Goal: Answer question/provide support: Share knowledge or assist other users

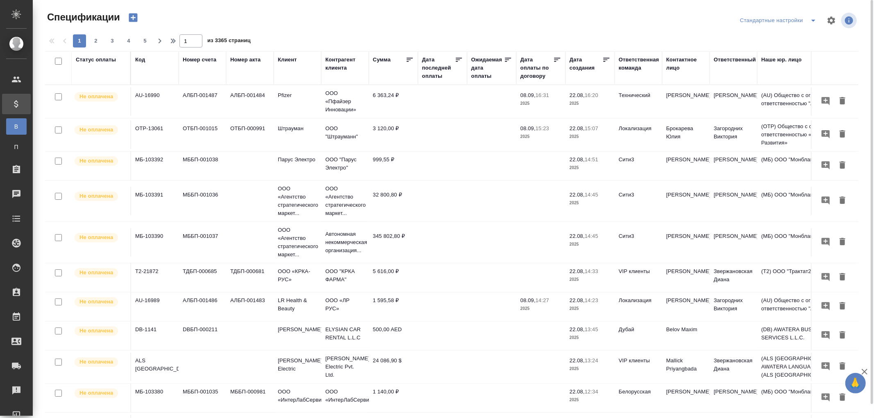
click at [85, 60] on div "Статус оплаты" at bounding box center [96, 60] width 40 height 8
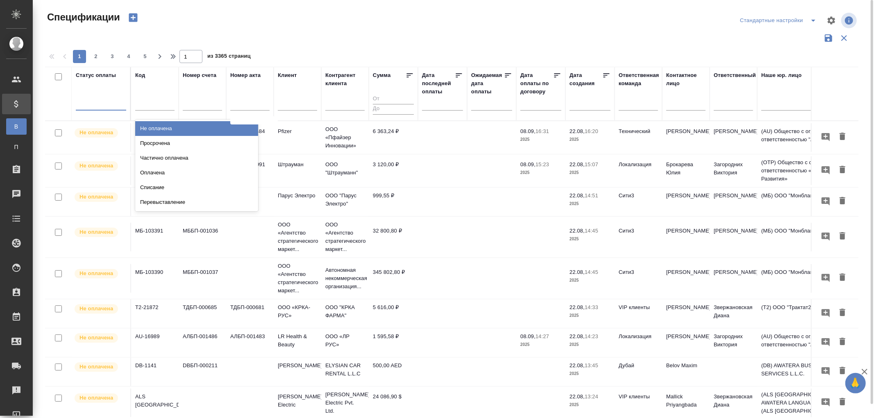
click at [86, 101] on div at bounding box center [101, 102] width 50 height 12
click at [161, 144] on div "Просрочена" at bounding box center [196, 143] width 123 height 15
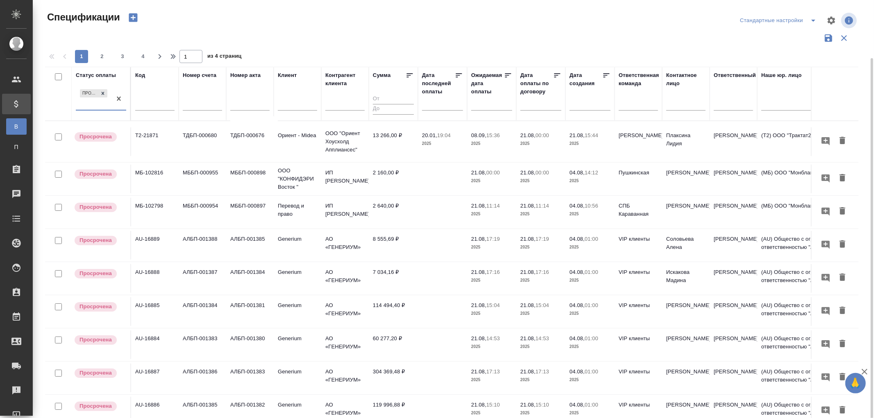
scroll to position [45, 0]
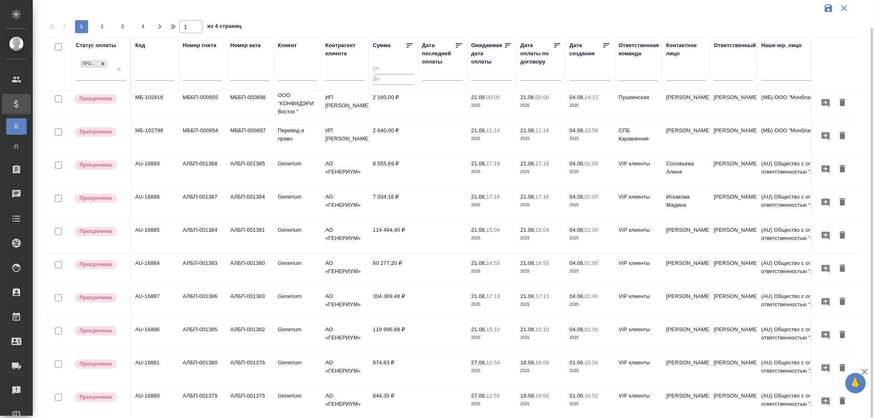
click at [487, 167] on p "17:19" at bounding box center [493, 164] width 14 height 6
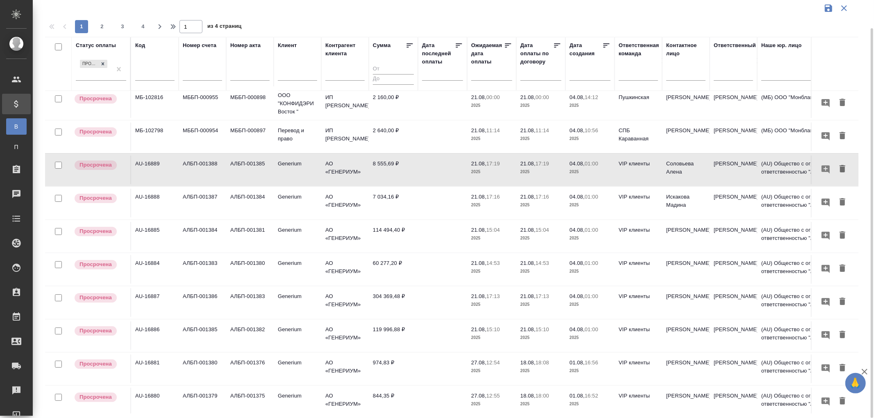
click at [485, 168] on span "21.08, 17:19" at bounding box center [491, 164] width 41 height 8
click at [493, 209] on p "2025" at bounding box center [491, 205] width 41 height 8
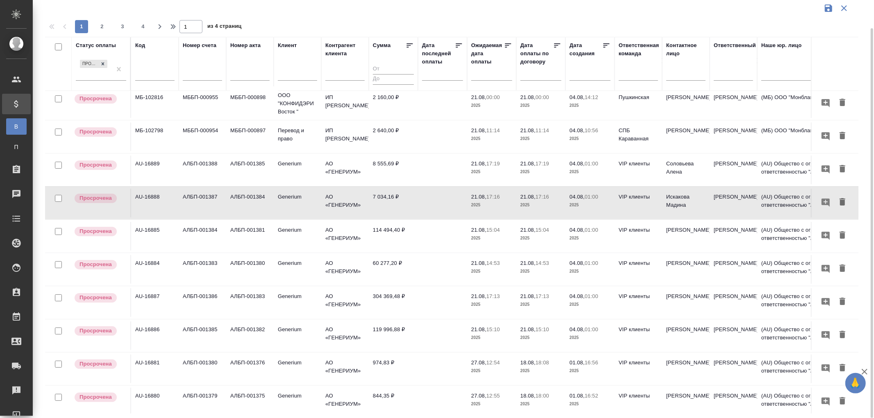
click at [383, 81] on td "114 494,40 ₽" at bounding box center [393, 66] width 49 height 29
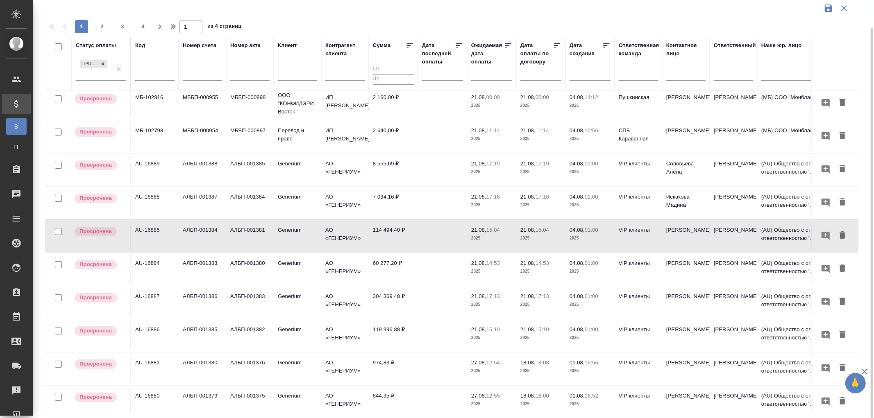
click at [385, 81] on td "114 494,40 ₽" at bounding box center [393, 66] width 49 height 29
click at [398, 81] on td "60 277,20 ₽" at bounding box center [393, 66] width 49 height 29
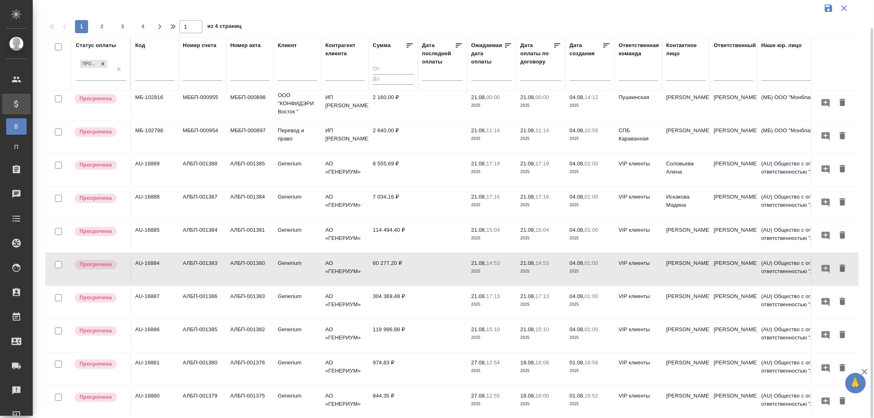
click at [393, 81] on td "60 277,20 ₽" at bounding box center [393, 66] width 49 height 29
click at [384, 81] on td "304 369,48 ₽" at bounding box center [393, 66] width 49 height 29
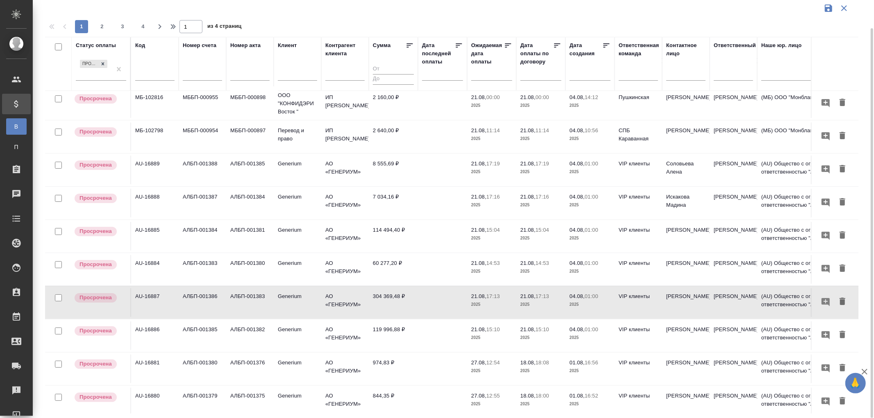
click at [682, 81] on td "Албакова Фарида" at bounding box center [686, 66] width 48 height 29
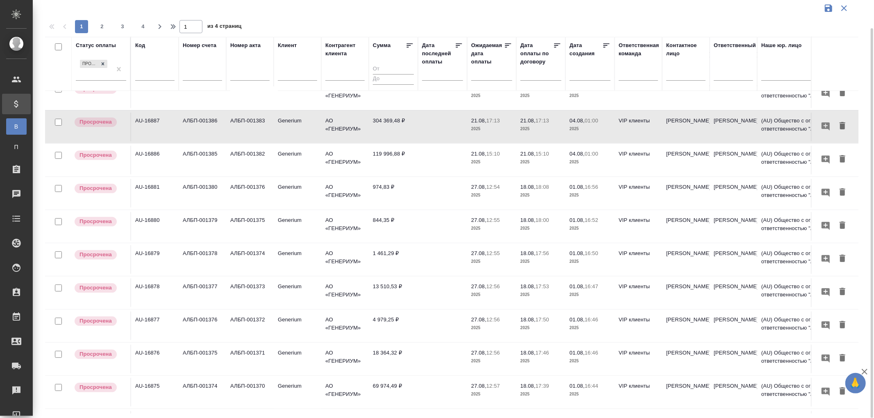
scroll to position [227, 0]
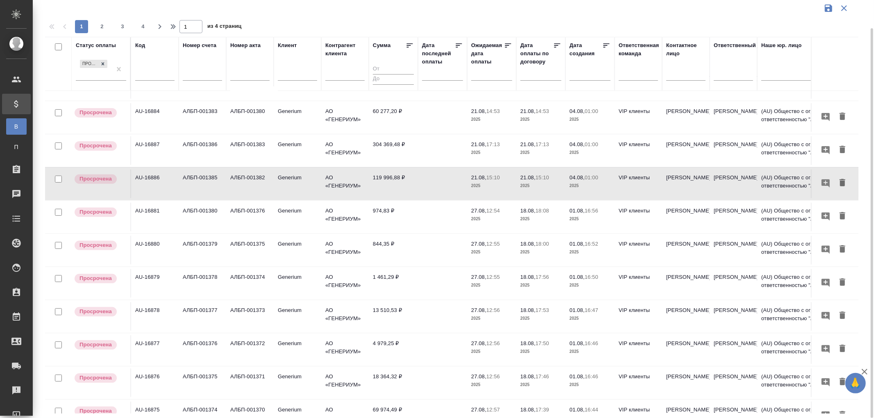
scroll to position [182, 0]
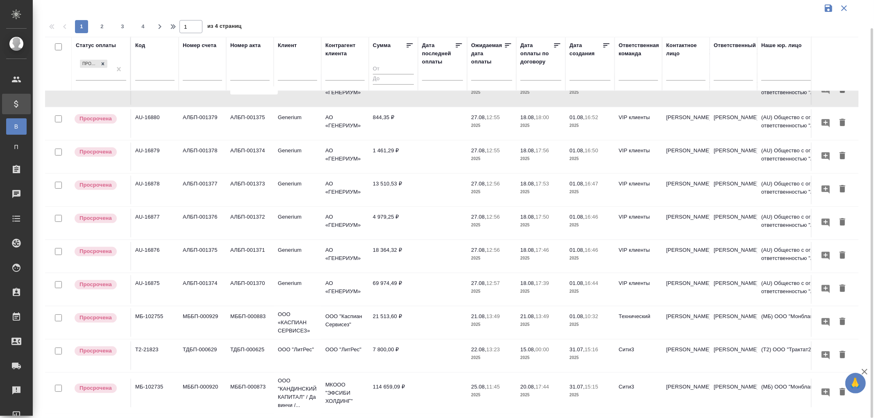
scroll to position [364, 0]
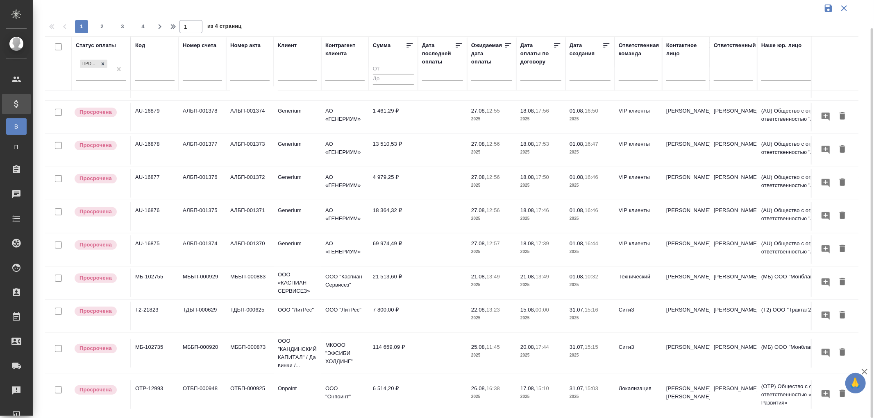
click at [483, 280] on p "21.08," at bounding box center [478, 277] width 15 height 6
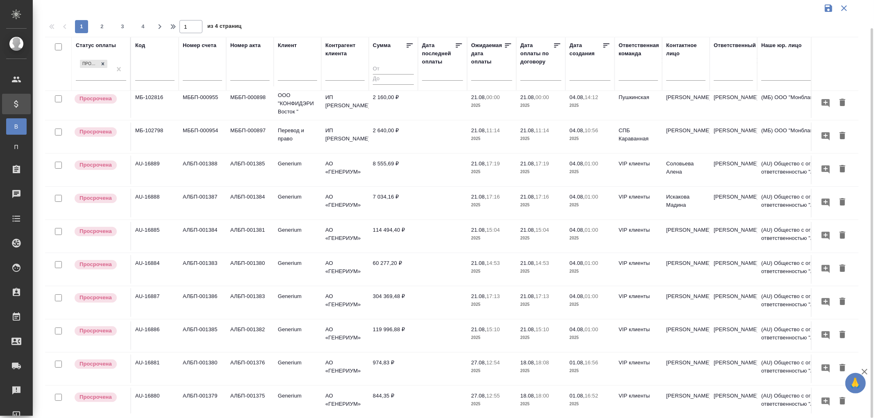
scroll to position [0, 0]
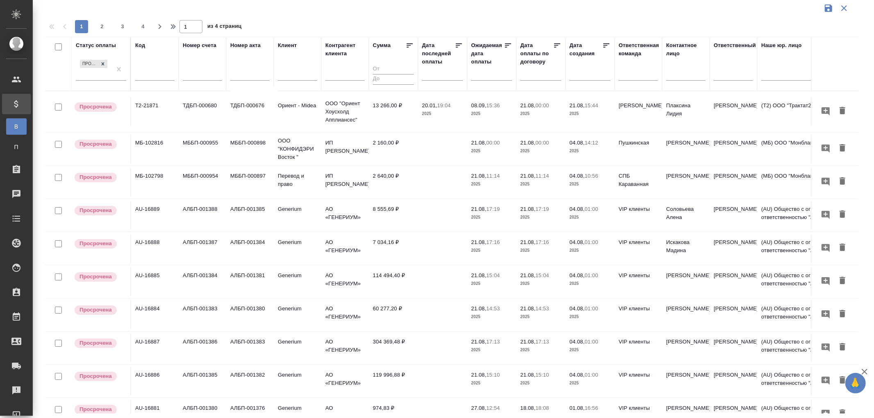
click at [159, 74] on input "text" at bounding box center [154, 75] width 39 height 10
paste input "AU-16906"
type input "AU-16906"
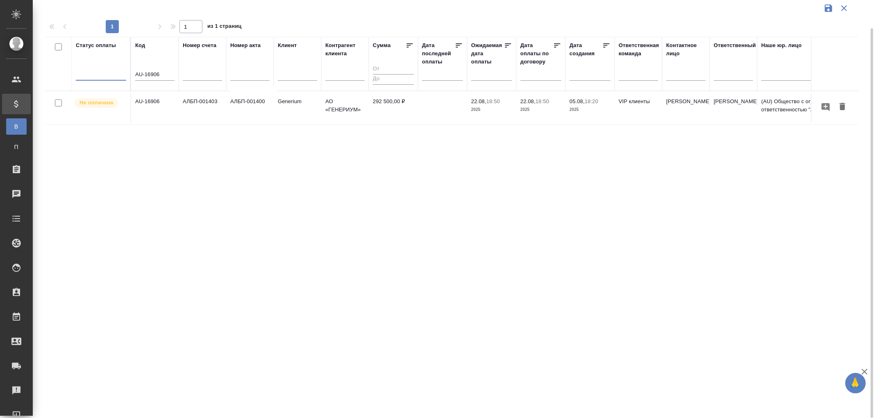
click at [483, 106] on p "2025" at bounding box center [491, 110] width 41 height 8
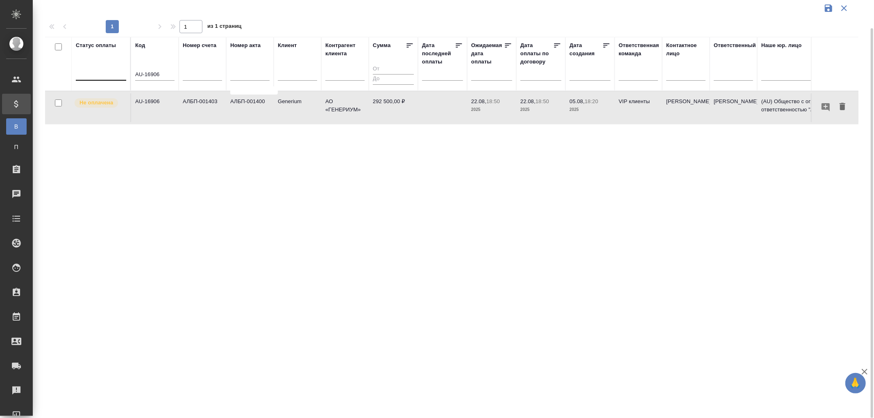
click at [483, 106] on p "2025" at bounding box center [491, 110] width 41 height 8
drag, startPoint x: 171, startPoint y: 76, endPoint x: 120, endPoint y: 74, distance: 51.6
click at [120, 74] on tr "Статус оплаты Код AU-16906 Номер счета Номер акта Клиент Контрагент клиента Сум…" at bounding box center [576, 64] width 1063 height 54
click at [111, 76] on div at bounding box center [101, 72] width 50 height 12
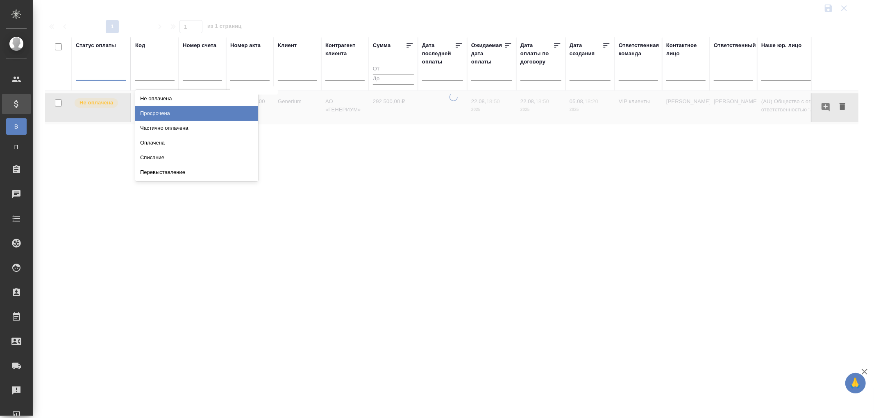
click at [167, 111] on div "Просрочена" at bounding box center [196, 113] width 123 height 15
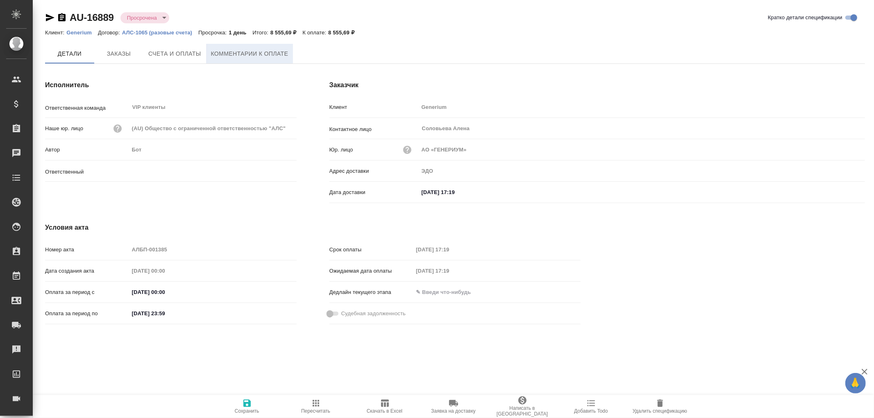
type input "[PERSON_NAME]"
click at [238, 55] on span "Комментарии к оплате" at bounding box center [249, 54] width 77 height 10
click at [239, 50] on span "Комментарии к оплате" at bounding box center [249, 54] width 77 height 10
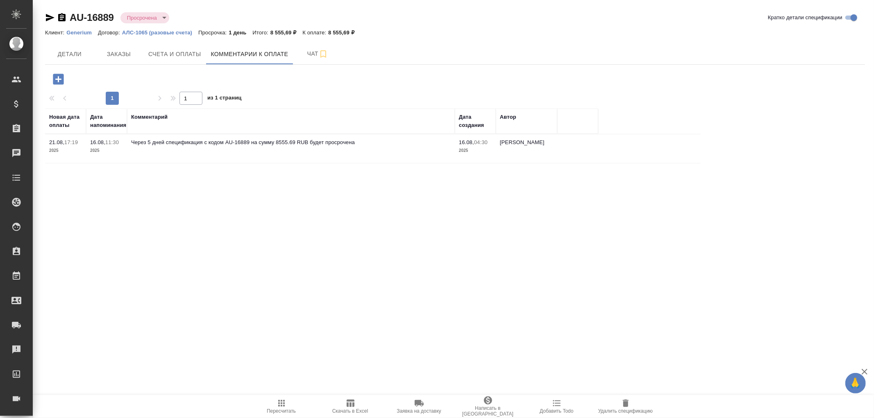
click at [56, 79] on icon "button" at bounding box center [58, 79] width 14 height 14
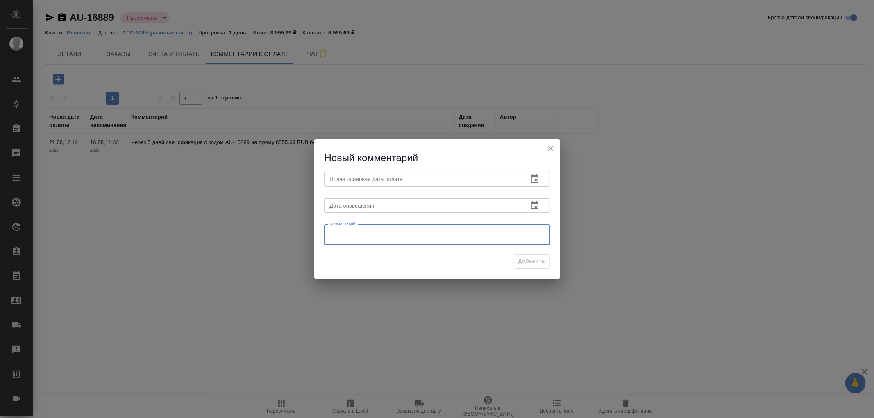
click at [351, 231] on textarea at bounding box center [437, 235] width 215 height 12
type textarea "j"
type textarea "ОС от кл Оплата пройдет [DATE]"
drag, startPoint x: 329, startPoint y: 230, endPoint x: 413, endPoint y: 240, distance: 84.5
click at [413, 240] on div "ОС от кл Оплата пройдет 26.08.25 x Комментарий" at bounding box center [437, 234] width 226 height 21
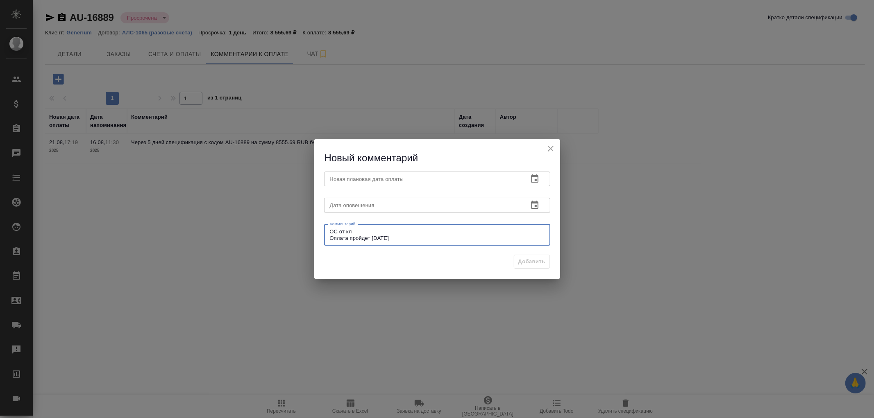
drag, startPoint x: 402, startPoint y: 238, endPoint x: 325, endPoint y: 232, distance: 77.7
click at [325, 232] on div "ОС от кл Оплата пройдет 26.08.25 x Комментарий" at bounding box center [437, 234] width 226 height 21
click at [347, 204] on input "text" at bounding box center [422, 205] width 197 height 15
click at [532, 208] on icon "button" at bounding box center [535, 205] width 10 height 10
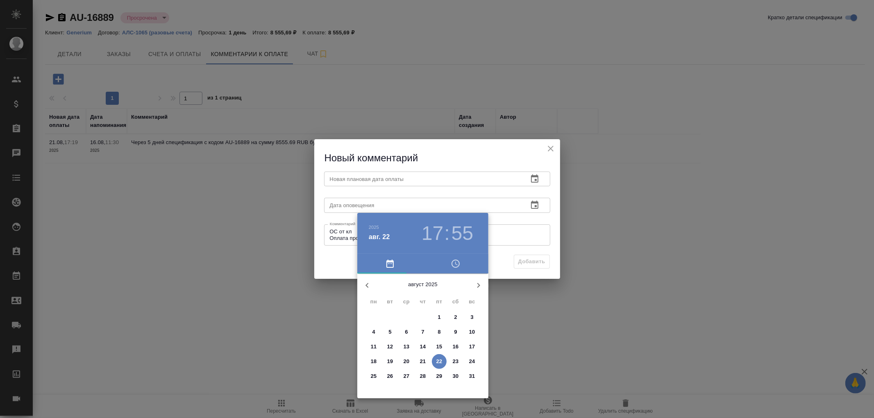
click at [408, 375] on p "27" at bounding box center [406, 376] width 6 height 8
type input "27.08.2025 17:55"
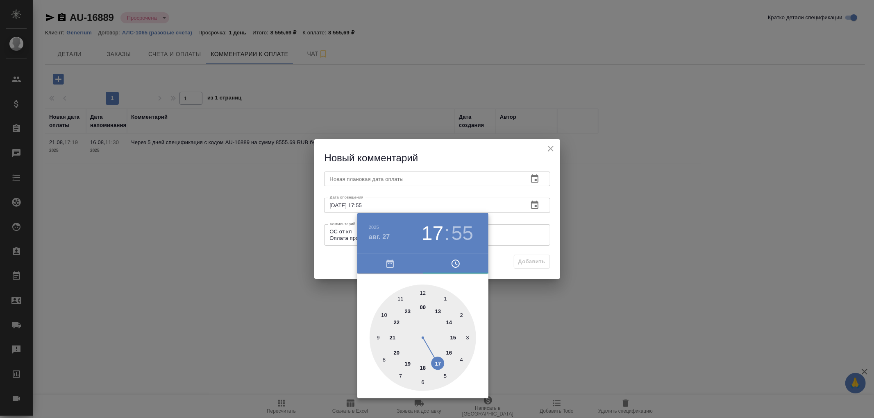
click at [388, 180] on div at bounding box center [437, 209] width 874 height 418
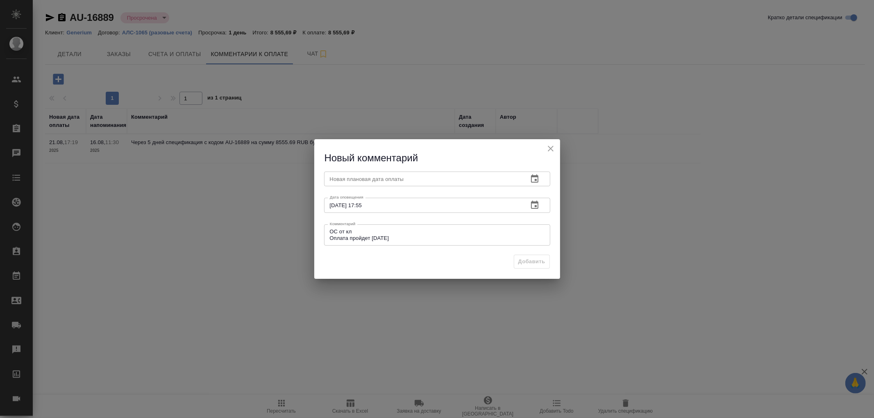
click at [396, 177] on input "text" at bounding box center [422, 179] width 197 height 15
click at [537, 181] on icon "button" at bounding box center [535, 179] width 10 height 10
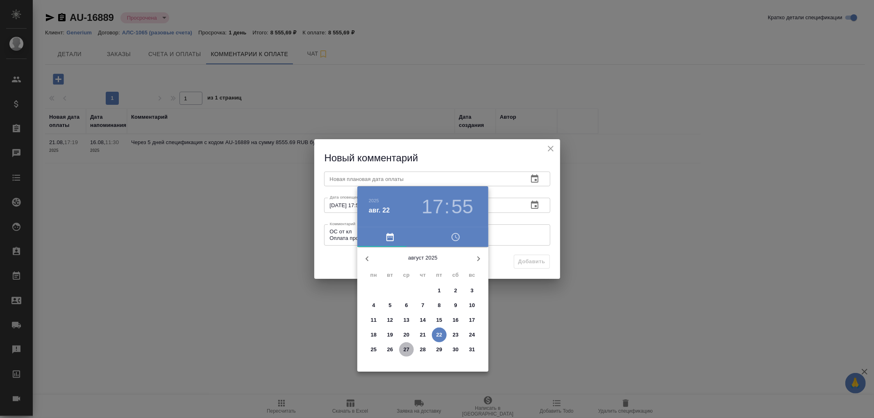
click at [408, 344] on button "27" at bounding box center [406, 349] width 15 height 15
type input "27.08.2025 17:55"
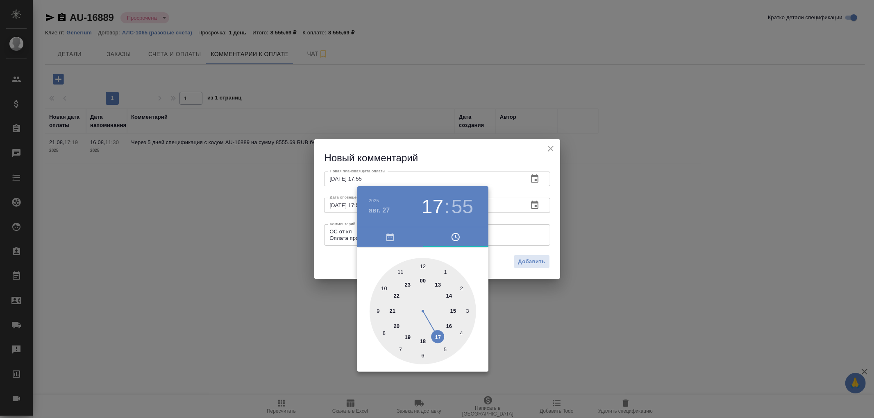
click at [539, 264] on div at bounding box center [437, 209] width 874 height 418
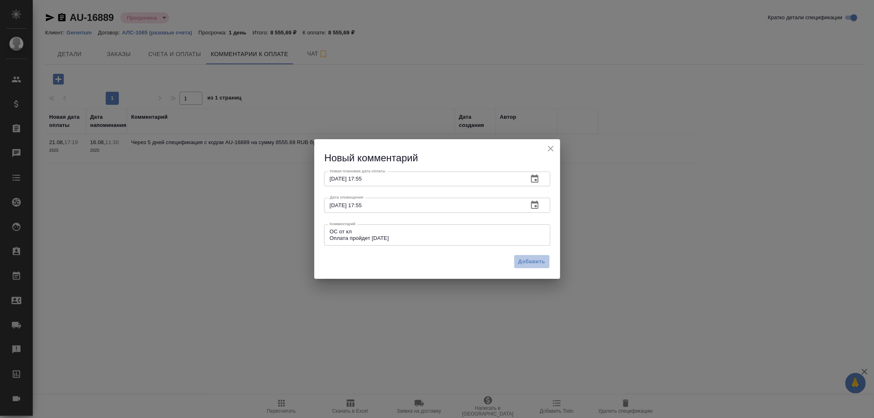
click at [529, 263] on span "Добавить" at bounding box center [531, 261] width 27 height 9
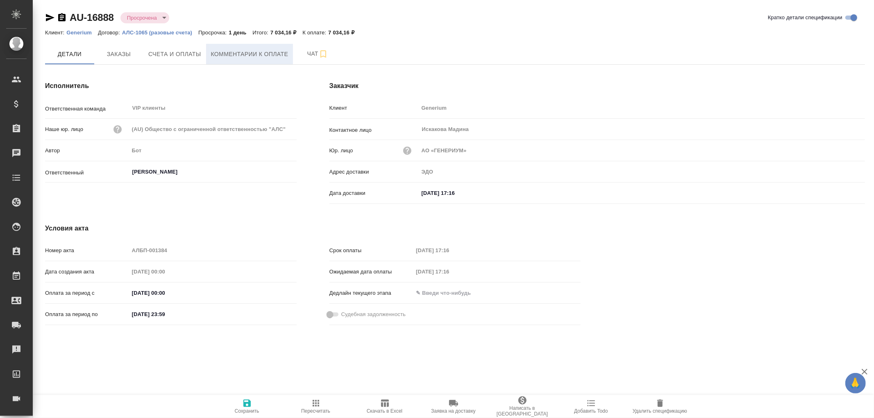
click at [242, 51] on span "Комментарии к оплате" at bounding box center [249, 54] width 77 height 10
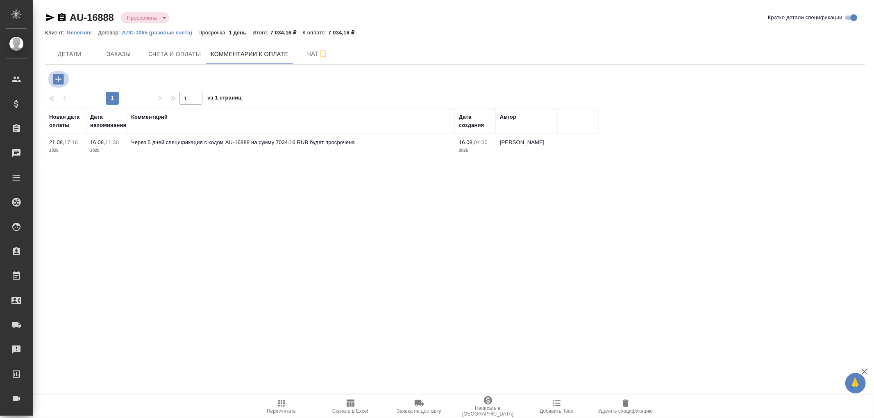
click at [57, 77] on icon "button" at bounding box center [58, 79] width 11 height 11
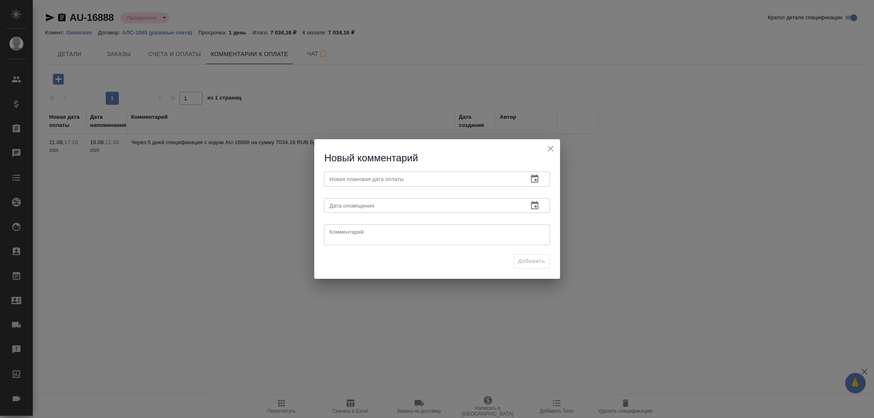
click at [380, 233] on textarea at bounding box center [437, 235] width 215 height 12
paste textarea "ОС от кл Оплата пройдет 26.08.25"
type textarea "ОС от кл Оплата пройдет 26.08.25"
click at [375, 208] on input "text" at bounding box center [422, 205] width 197 height 15
click at [536, 206] on icon "button" at bounding box center [534, 205] width 7 height 8
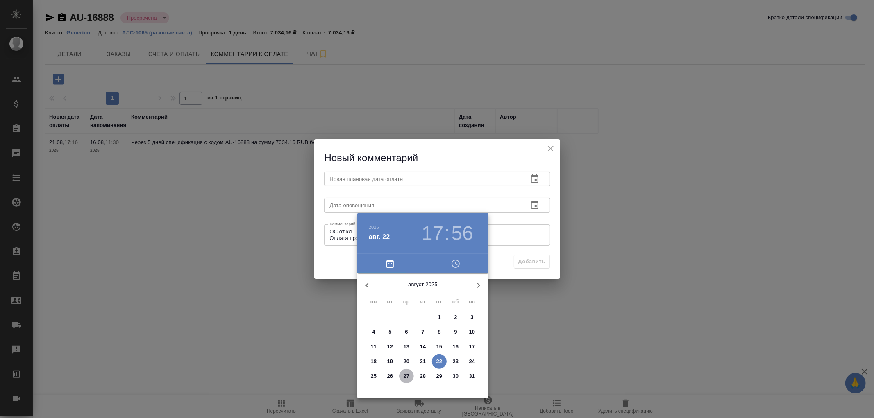
click at [408, 373] on p "27" at bounding box center [406, 376] width 6 height 8
type input "27.08.2025 17:56"
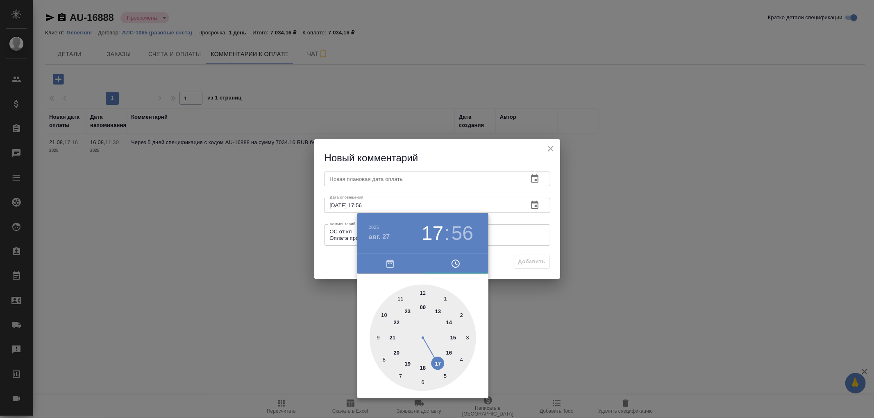
click at [370, 187] on div at bounding box center [437, 209] width 874 height 418
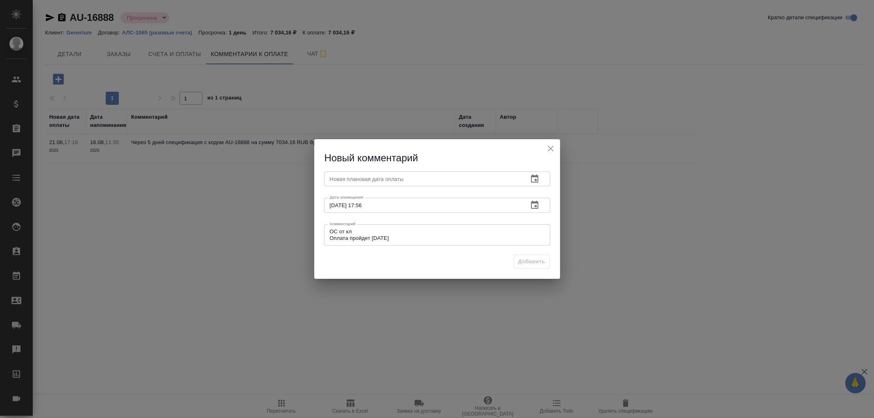
click at [380, 180] on input "text" at bounding box center [422, 179] width 197 height 15
click at [532, 177] on icon "button" at bounding box center [535, 179] width 10 height 10
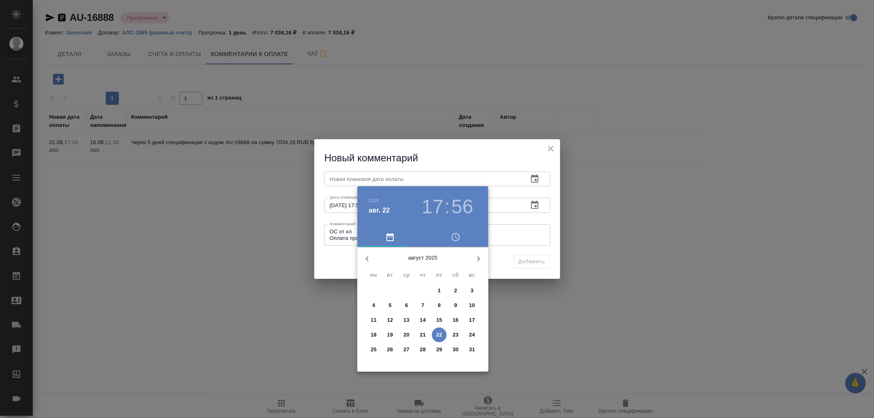
click at [407, 349] on p "27" at bounding box center [406, 350] width 6 height 8
type input "27.08.2025 17:56"
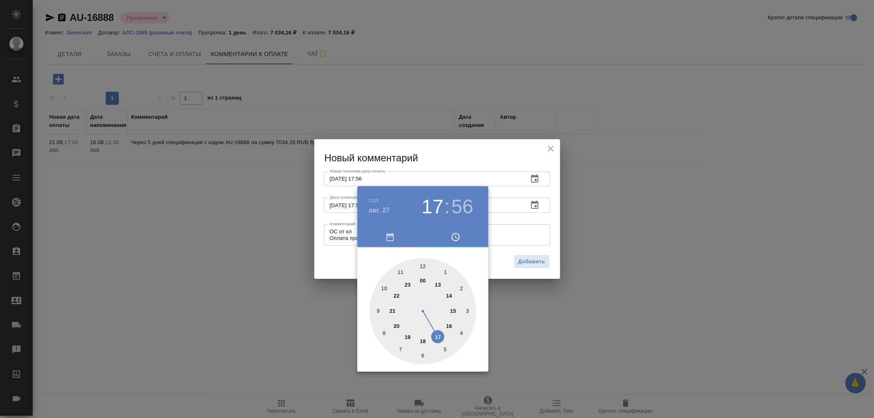
click at [525, 260] on div at bounding box center [437, 209] width 874 height 418
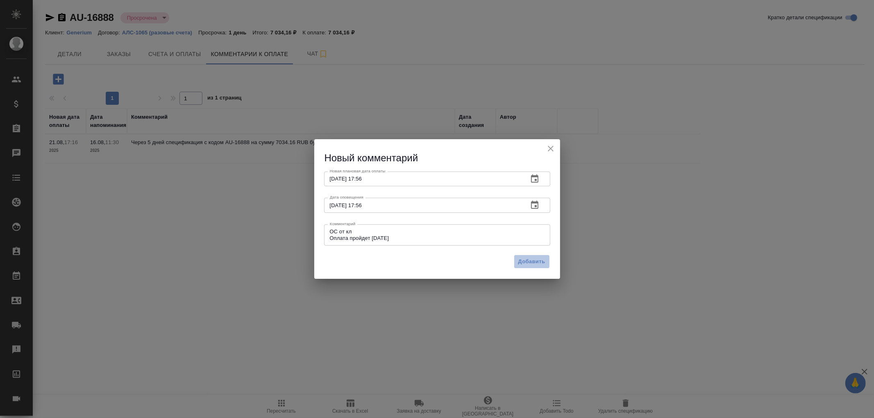
click at [525, 260] on span "Добавить" at bounding box center [531, 261] width 27 height 9
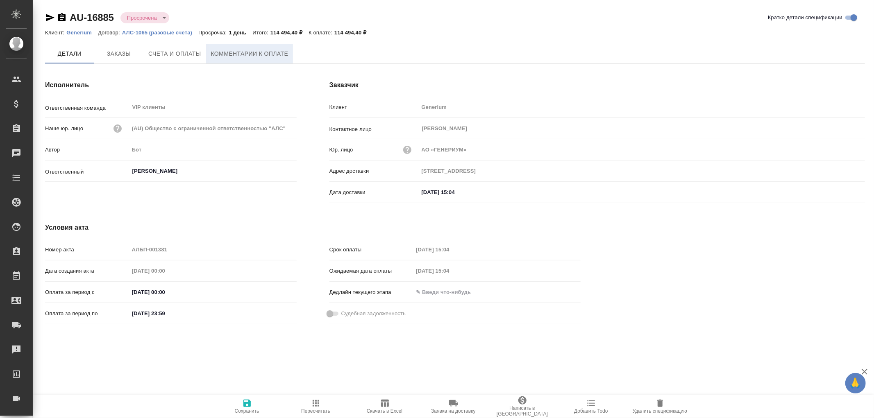
click at [242, 51] on span "Комментарии к оплате" at bounding box center [249, 54] width 77 height 10
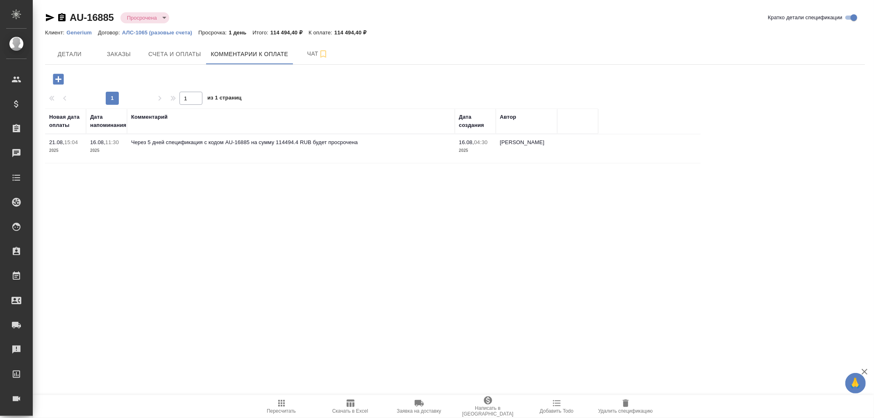
click at [59, 79] on icon "button" at bounding box center [58, 79] width 14 height 14
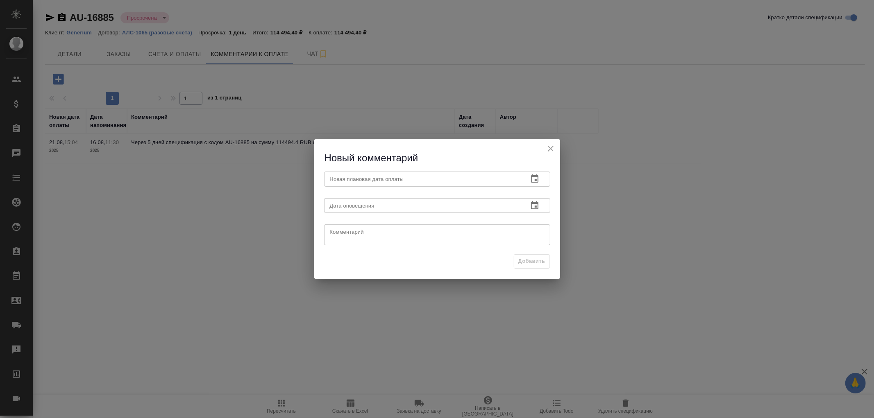
click at [379, 234] on textarea at bounding box center [437, 235] width 215 height 12
paste textarea "ОС от кл Оплата пройдет [DATE]"
type textarea "ОС от кл Оплата пройдет [DATE]"
click at [392, 210] on input "text" at bounding box center [422, 205] width 197 height 15
click at [532, 206] on icon "button" at bounding box center [535, 205] width 10 height 10
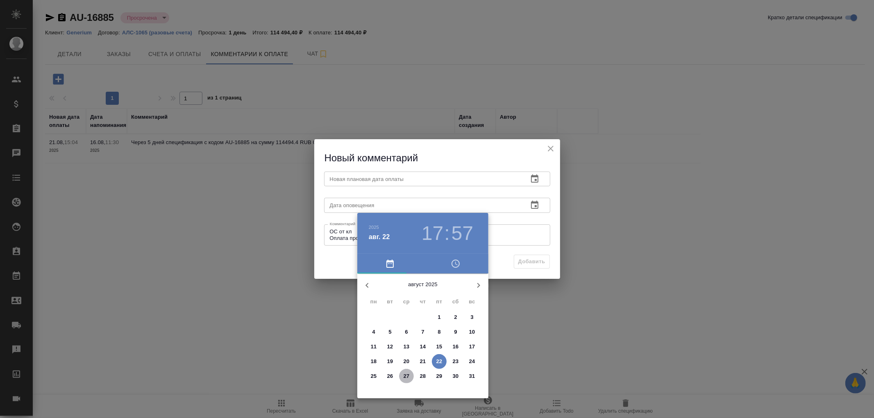
click at [406, 375] on p "27" at bounding box center [406, 376] width 6 height 8
type input "[DATE] 17:57"
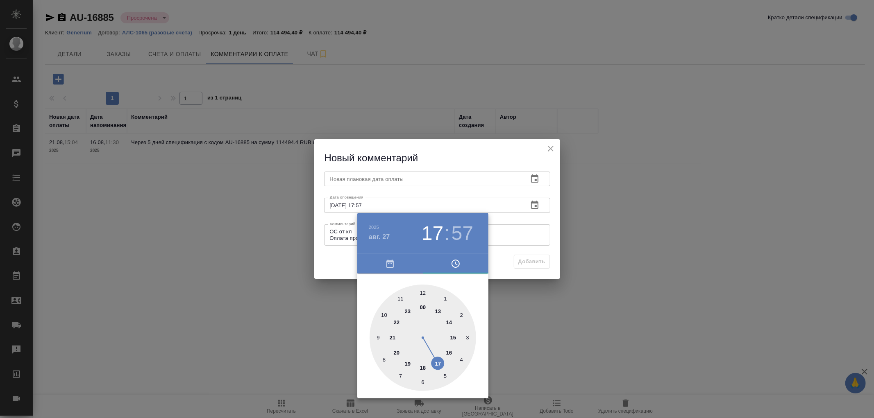
click at [355, 180] on div at bounding box center [437, 209] width 874 height 418
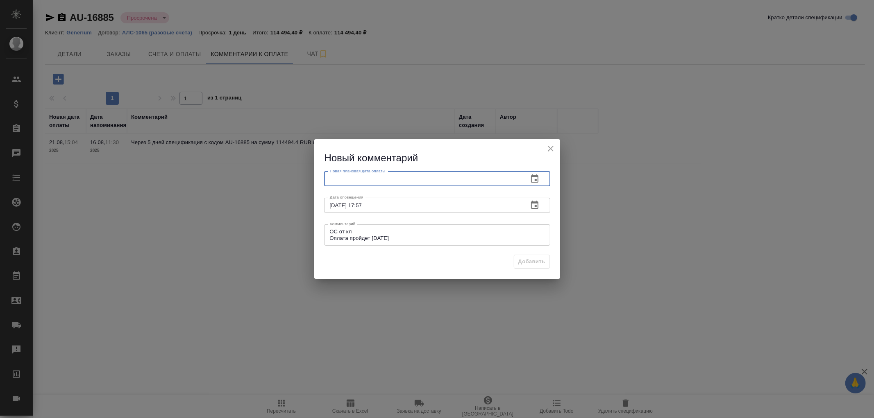
click at [362, 177] on input "text" at bounding box center [422, 179] width 197 height 15
click at [531, 177] on icon "button" at bounding box center [534, 178] width 7 height 8
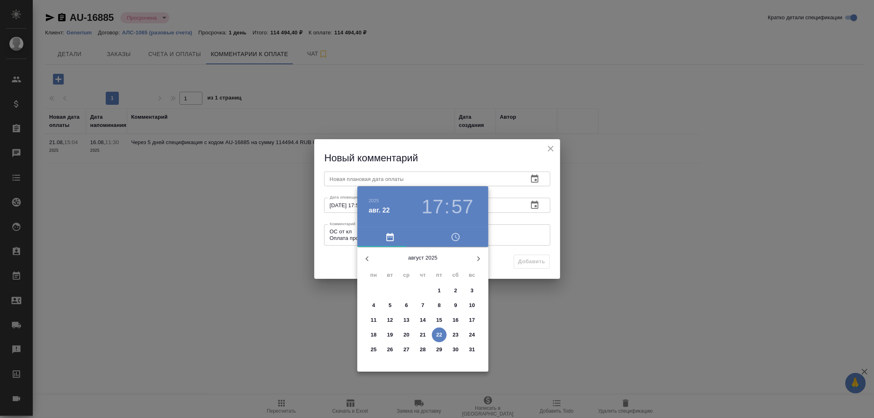
click at [408, 350] on p "27" at bounding box center [406, 350] width 6 height 8
type input "[DATE] 17:57"
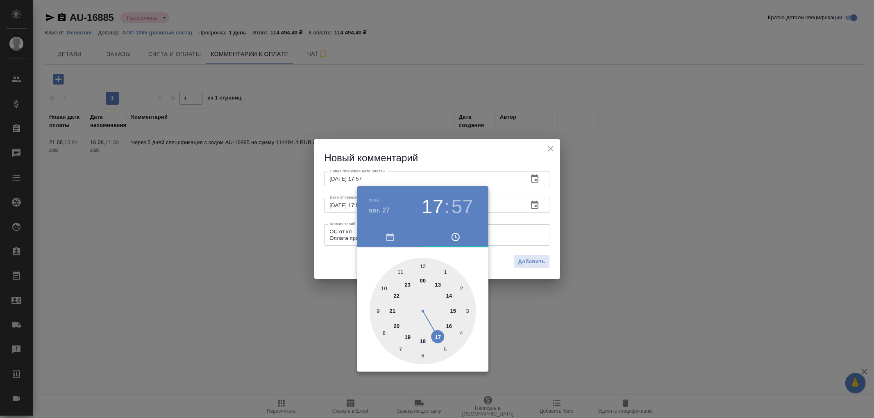
click at [533, 263] on div at bounding box center [437, 209] width 874 height 418
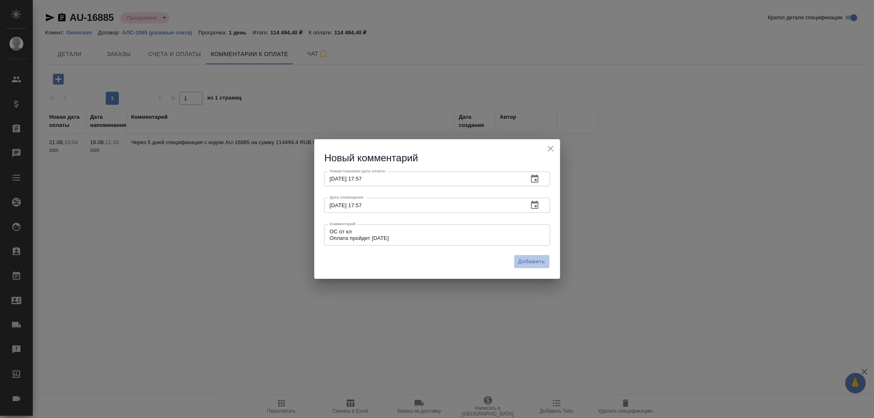
click at [533, 263] on span "Добавить" at bounding box center [531, 261] width 27 height 9
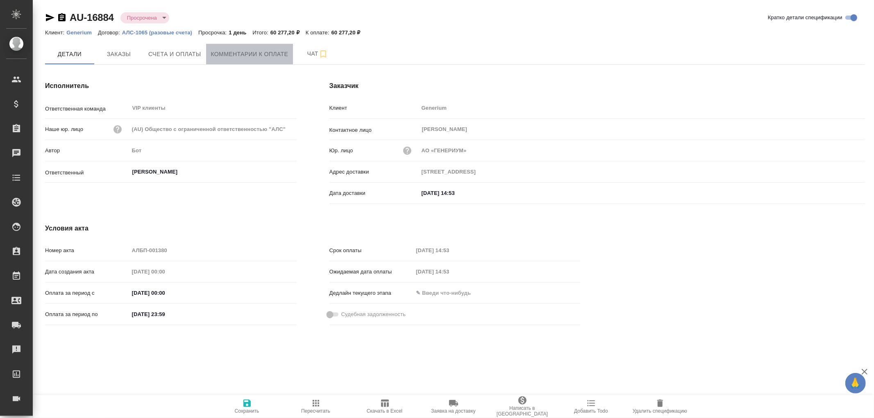
click at [254, 52] on span "Комментарии к оплате" at bounding box center [249, 54] width 77 height 10
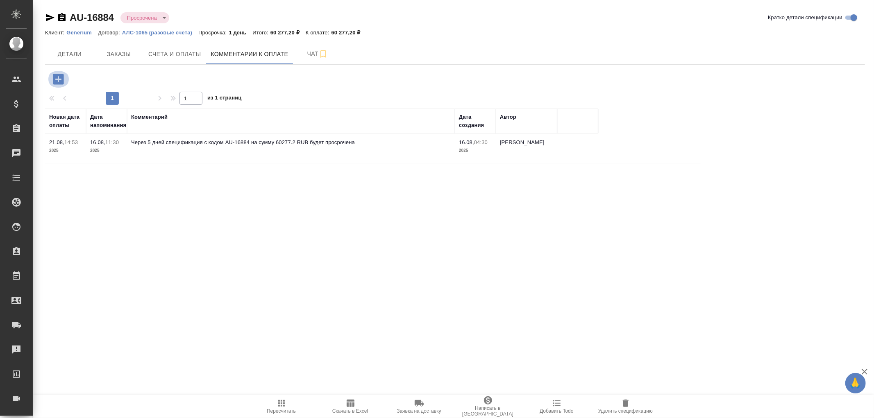
click at [58, 77] on icon "button" at bounding box center [58, 79] width 14 height 14
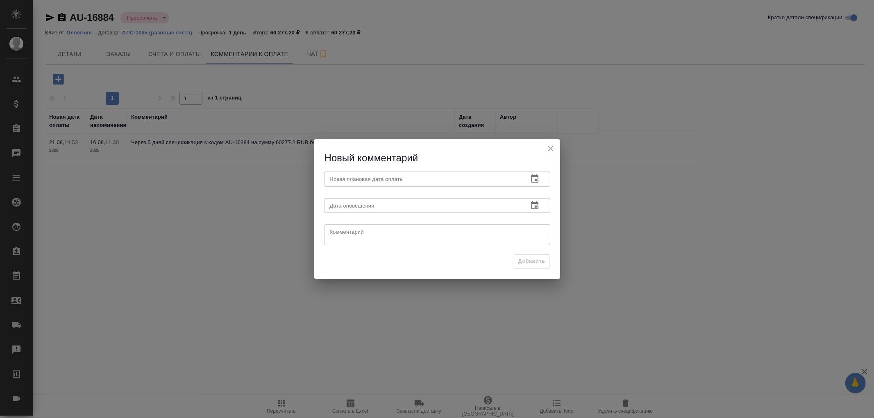
click at [346, 233] on textarea at bounding box center [437, 235] width 215 height 12
paste textarea "ОС от кл Оплата пройдет 26.08.25"
type textarea "ОС от кл Оплата пройдет 26.08.25"
click at [369, 207] on input "text" at bounding box center [422, 205] width 197 height 15
click at [535, 206] on icon "button" at bounding box center [534, 205] width 7 height 8
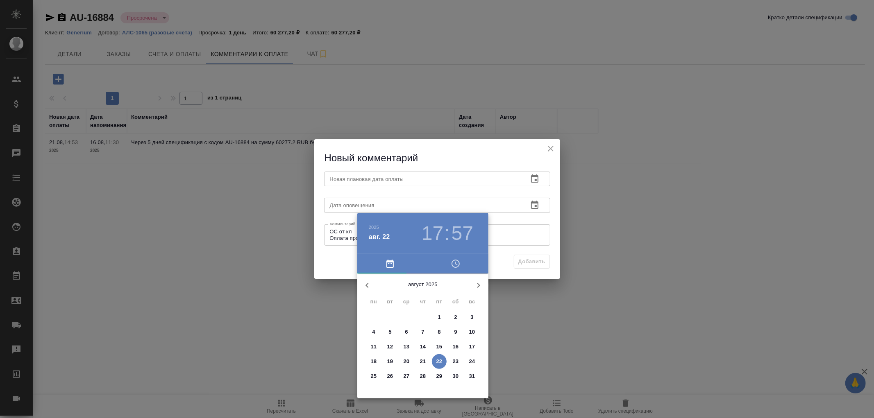
click at [408, 374] on p "27" at bounding box center [406, 376] width 6 height 8
type input "27.08.2025 17:57"
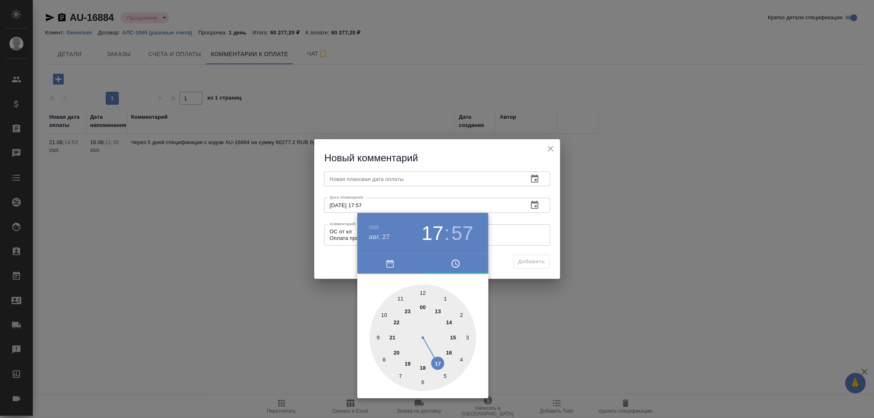
click at [344, 172] on div at bounding box center [437, 209] width 874 height 418
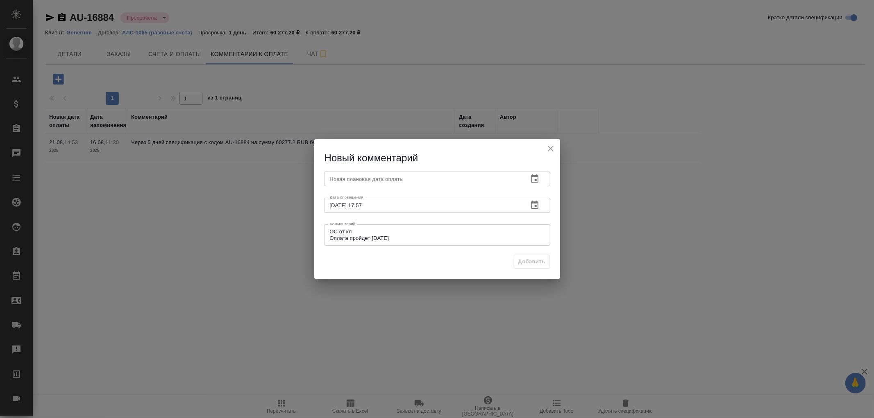
click at [532, 183] on icon "button" at bounding box center [535, 179] width 10 height 10
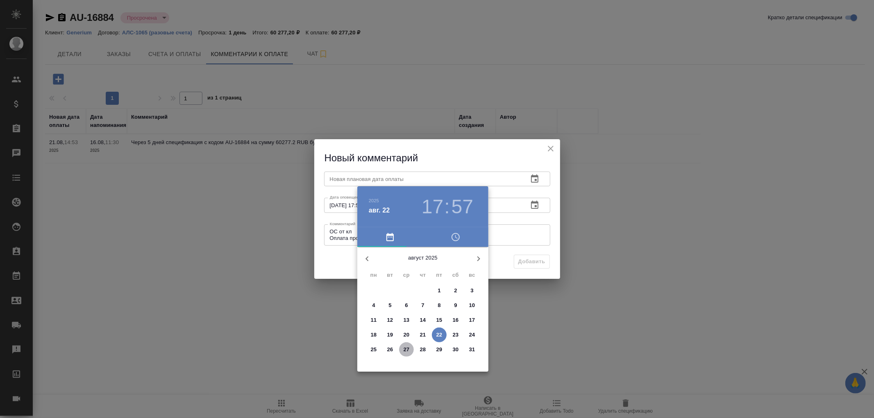
click at [404, 347] on p "27" at bounding box center [406, 350] width 6 height 8
type input "27.08.2025 17:57"
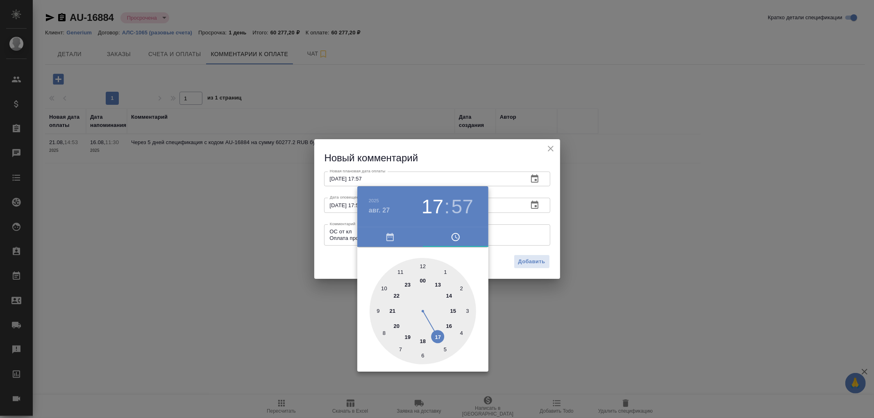
click at [531, 261] on div at bounding box center [437, 209] width 874 height 418
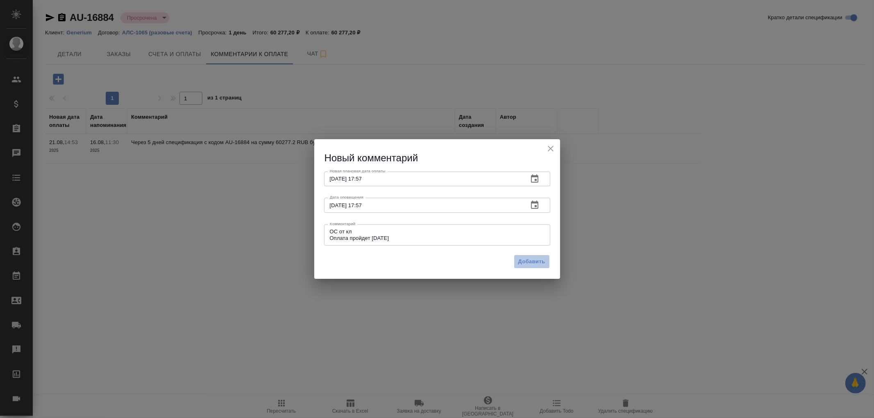
click at [531, 261] on span "Добавить" at bounding box center [531, 261] width 27 height 9
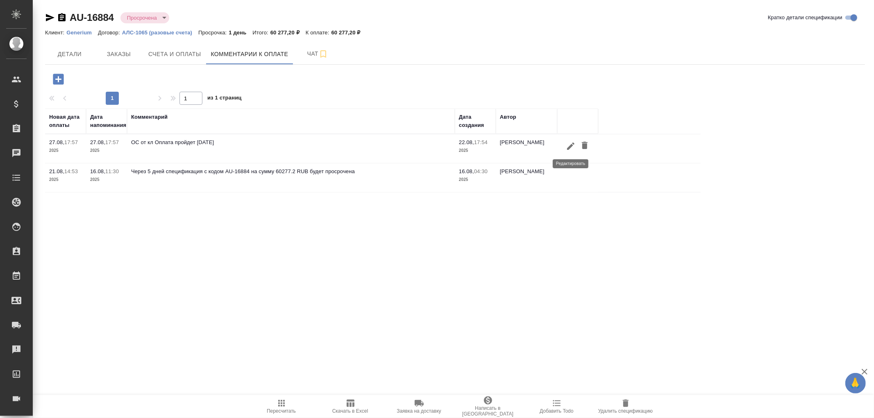
click at [571, 144] on icon "button" at bounding box center [571, 146] width 10 height 10
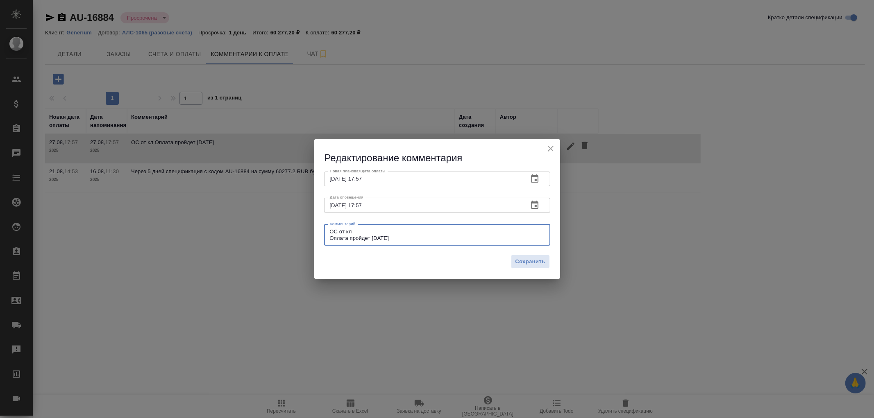
drag, startPoint x: 404, startPoint y: 241, endPoint x: 317, endPoint y: 234, distance: 87.9
click at [317, 234] on div "Новая плановая дата оплаты 27.08.2025 17:57 Новая плановая дата оплаты Дата опо…" at bounding box center [437, 208] width 246 height 86
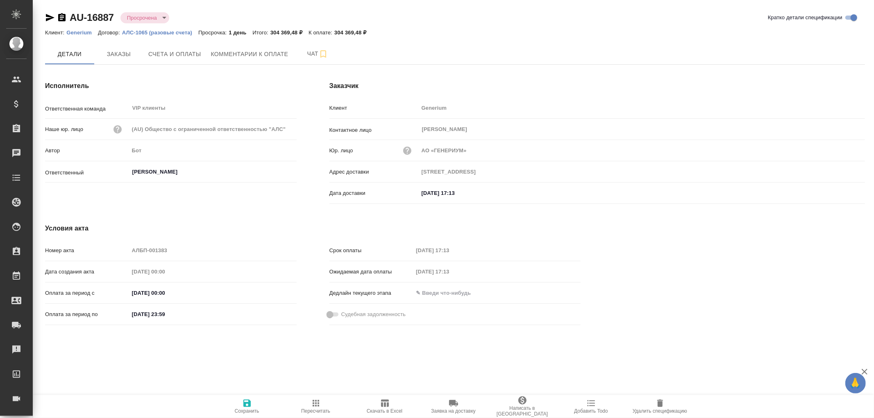
click at [84, 34] on p "Generium" at bounding box center [82, 32] width 32 height 6
click at [125, 55] on span "Заказы" at bounding box center [118, 54] width 39 height 10
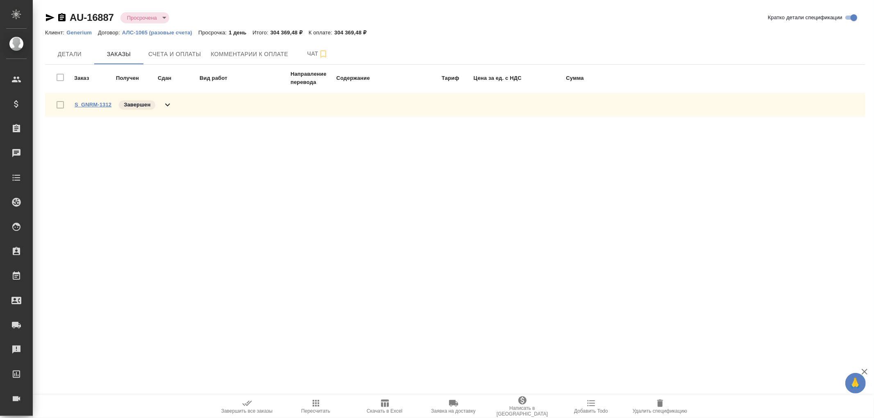
click at [99, 104] on link "S_GNRM-1312" at bounding box center [93, 105] width 37 height 6
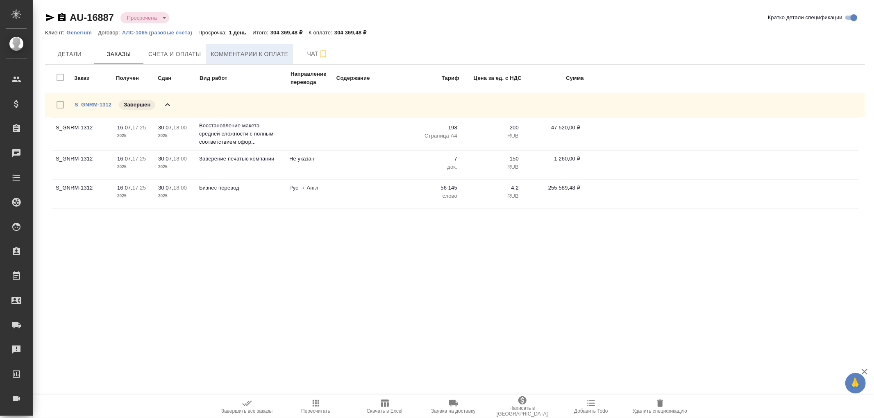
click at [244, 52] on span "Комментарии к оплате" at bounding box center [249, 54] width 77 height 10
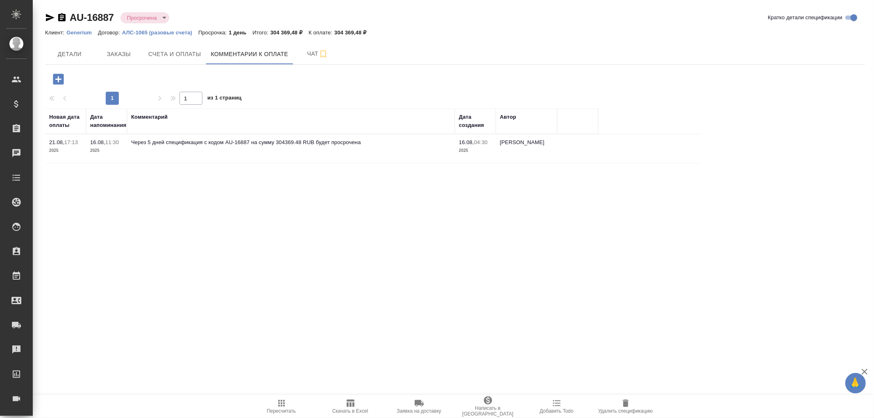
click at [56, 78] on icon "button" at bounding box center [58, 79] width 11 height 11
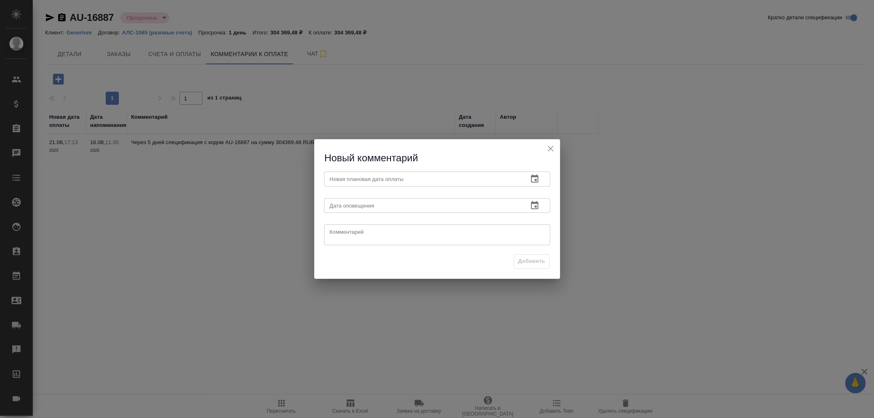
click at [365, 231] on textarea at bounding box center [437, 235] width 215 height 12
type textarea "Напомнила кл об оплате счета. Ждем ОС"
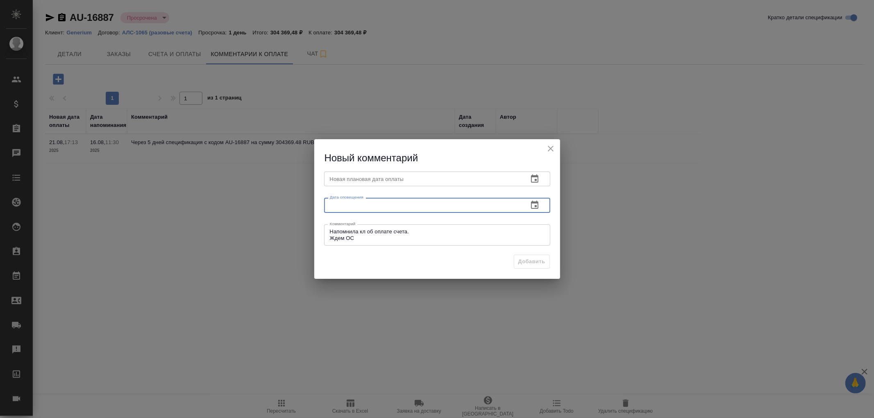
click at [408, 209] on input "text" at bounding box center [422, 205] width 197 height 15
click at [532, 206] on icon "button" at bounding box center [535, 205] width 10 height 10
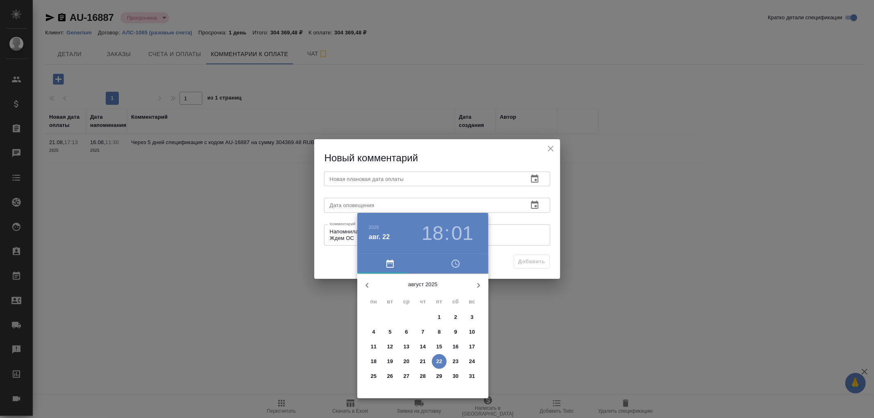
click at [410, 374] on span "27" at bounding box center [406, 376] width 15 height 8
type input "27.08.2025 18:01"
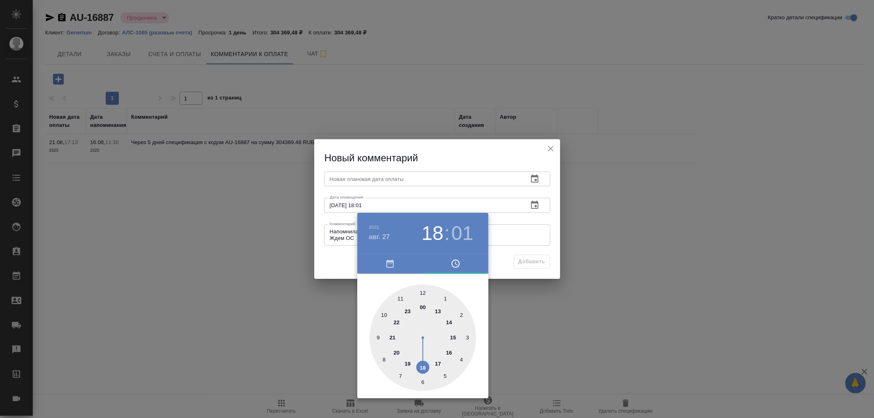
drag, startPoint x: 353, startPoint y: 179, endPoint x: 379, endPoint y: 174, distance: 26.3
click at [355, 178] on div at bounding box center [437, 209] width 874 height 418
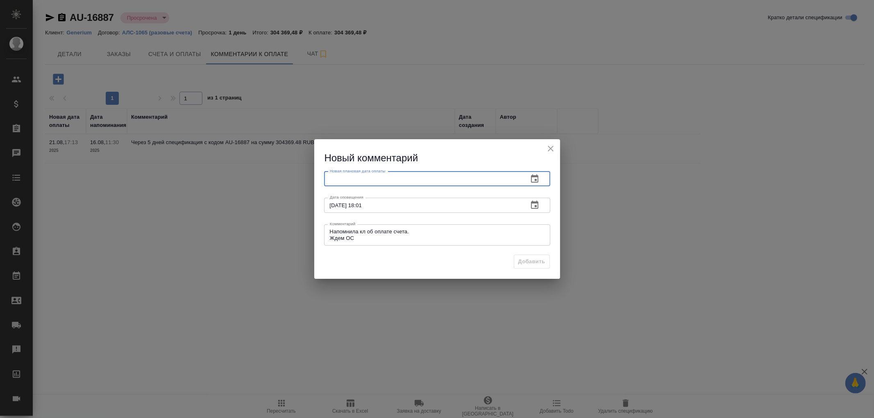
click at [386, 174] on input "text" at bounding box center [422, 179] width 197 height 15
click at [531, 181] on icon "button" at bounding box center [534, 178] width 7 height 8
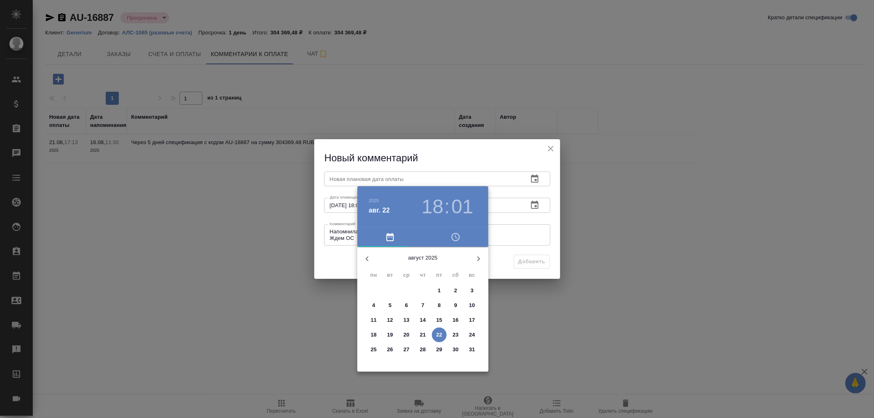
click at [405, 350] on p "27" at bounding box center [406, 350] width 6 height 8
type input "27.08.2025 18:01"
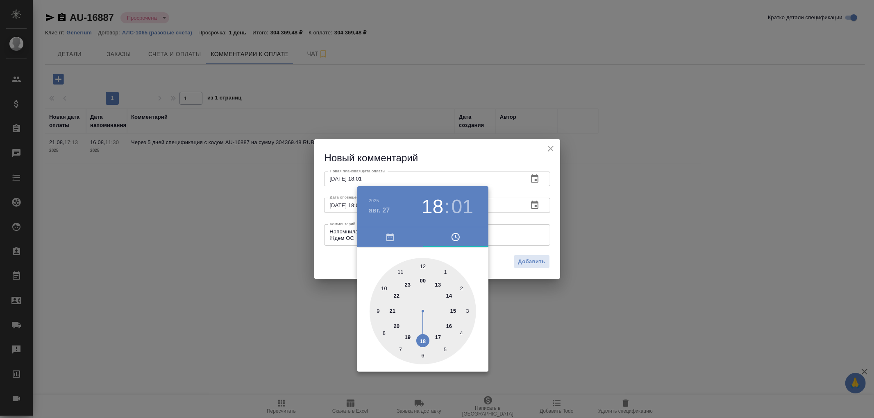
click at [537, 263] on div at bounding box center [437, 209] width 874 height 418
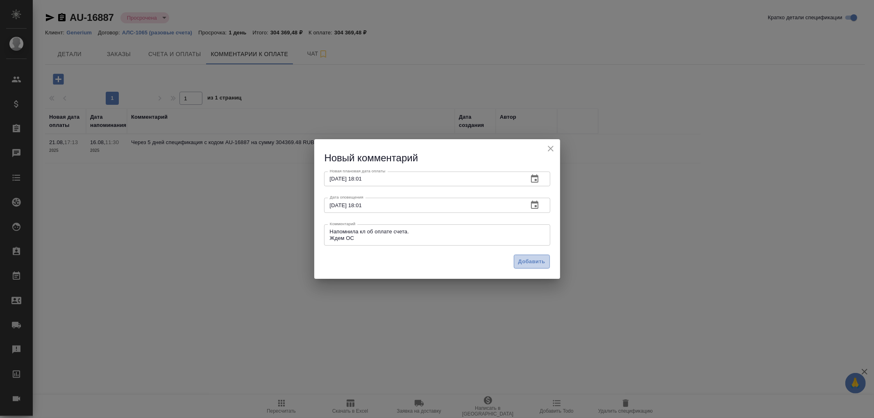
click at [527, 263] on span "Добавить" at bounding box center [531, 261] width 27 height 9
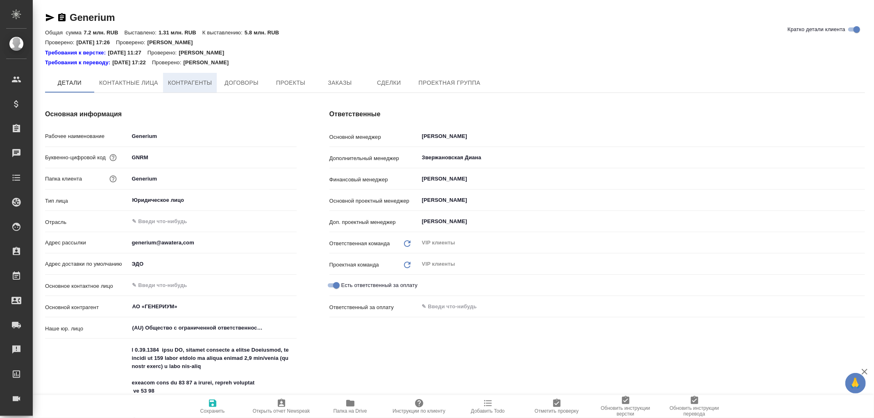
type textarea "x"
click at [190, 84] on span "Контрагенты" at bounding box center [190, 83] width 44 height 10
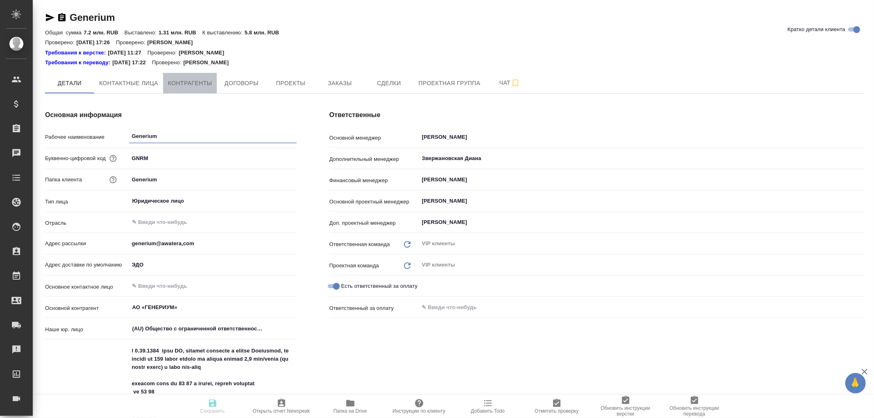
type textarea "x"
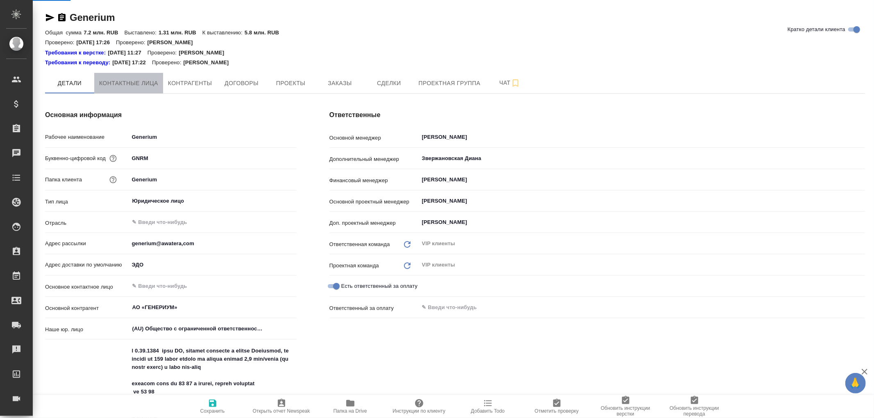
click at [135, 84] on span "Контактные лица" at bounding box center [128, 83] width 59 height 10
type textarea "x"
select select "RU"
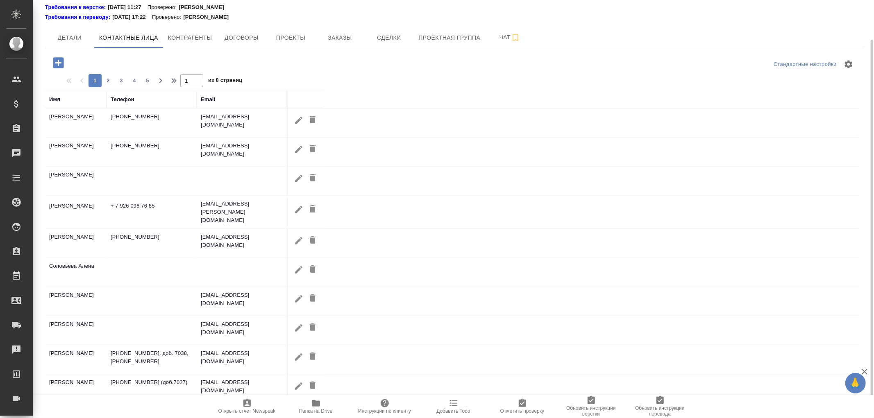
scroll to position [63, 0]
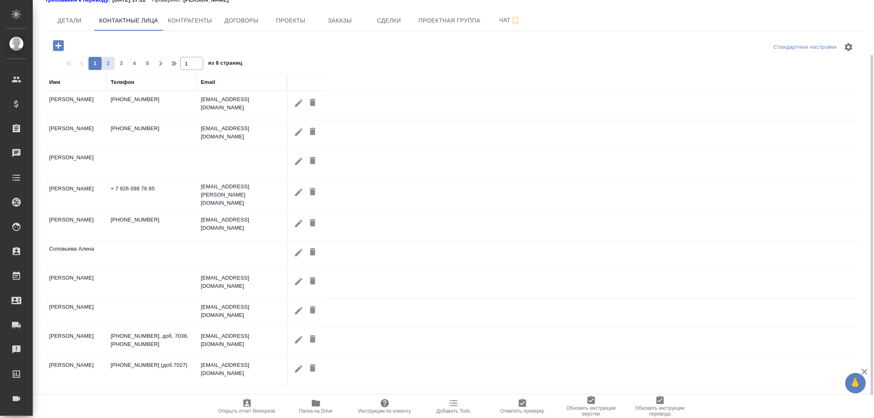
click at [111, 63] on span "2" at bounding box center [108, 63] width 13 height 8
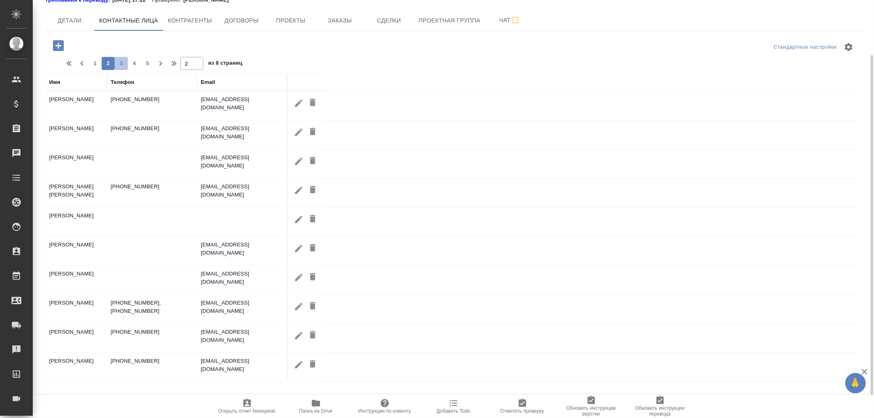
click at [121, 63] on span "3" at bounding box center [121, 63] width 13 height 8
type input "3"
click at [297, 366] on icon "button" at bounding box center [298, 364] width 7 height 7
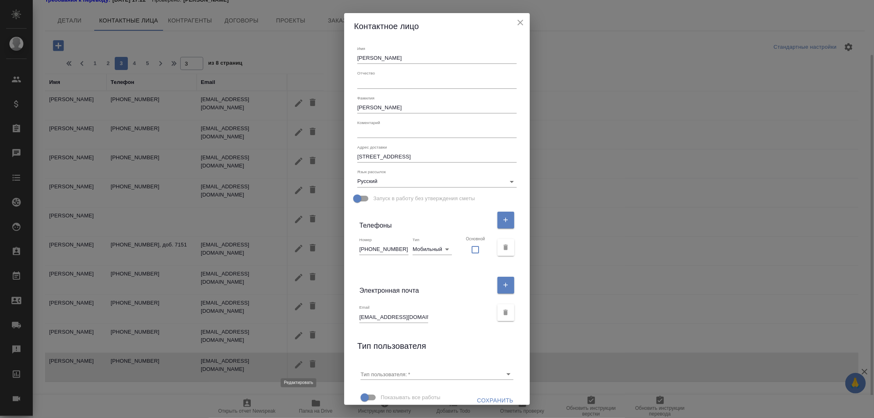
type input "[PERSON_NAME]"
type textarea "[STREET_ADDRESS]"
drag, startPoint x: 365, startPoint y: 315, endPoint x: 458, endPoint y: 316, distance: 92.6
click at [458, 316] on div "Email [EMAIL_ADDRESS][DOMAIN_NAME]" at bounding box center [426, 314] width 134 height 18
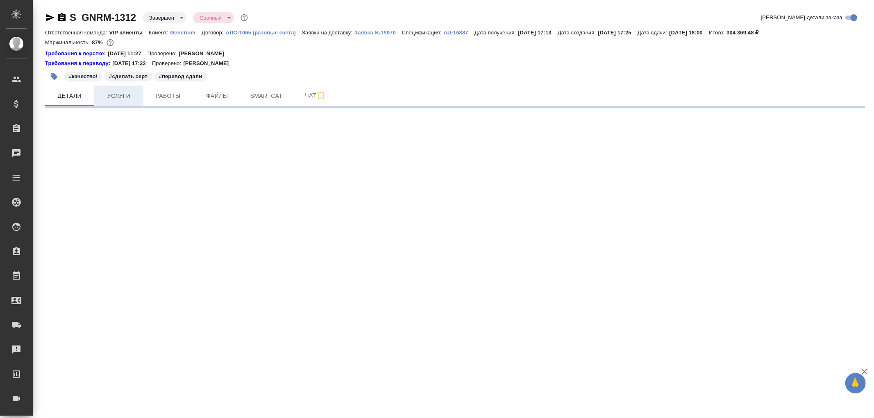
select select "RU"
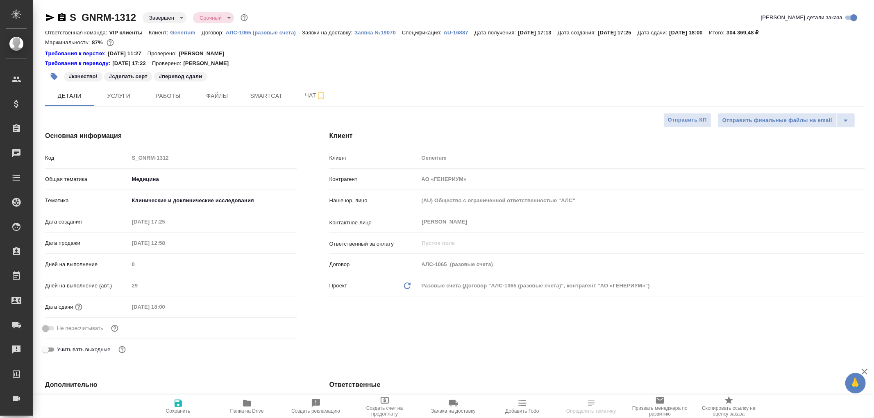
type textarea "x"
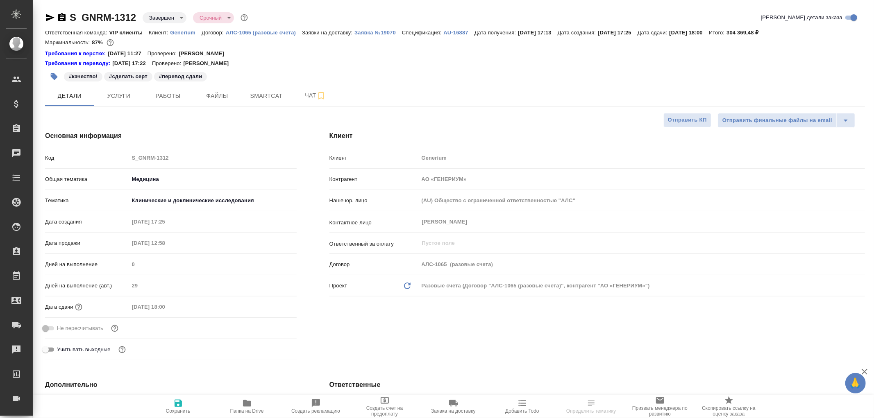
type textarea "x"
click at [62, 14] on icon "button" at bounding box center [62, 18] width 10 height 10
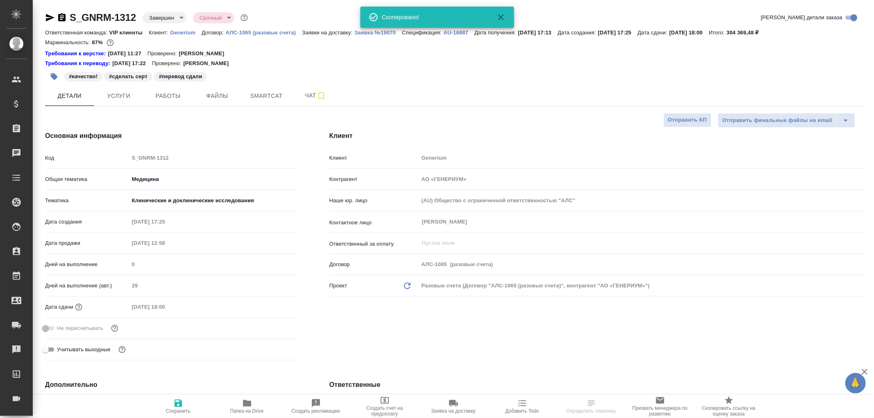
type textarea "x"
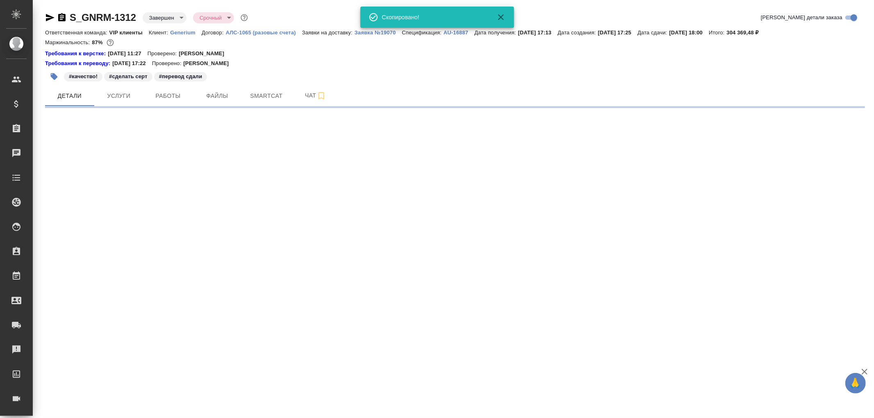
select select "RU"
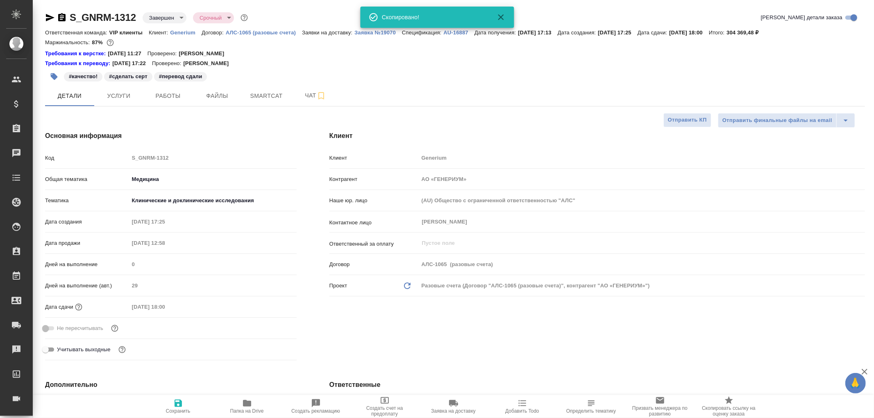
type textarea "x"
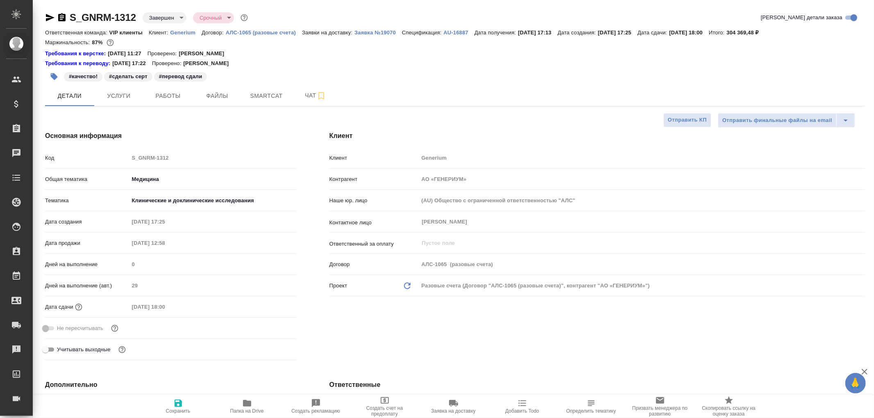
type textarea "x"
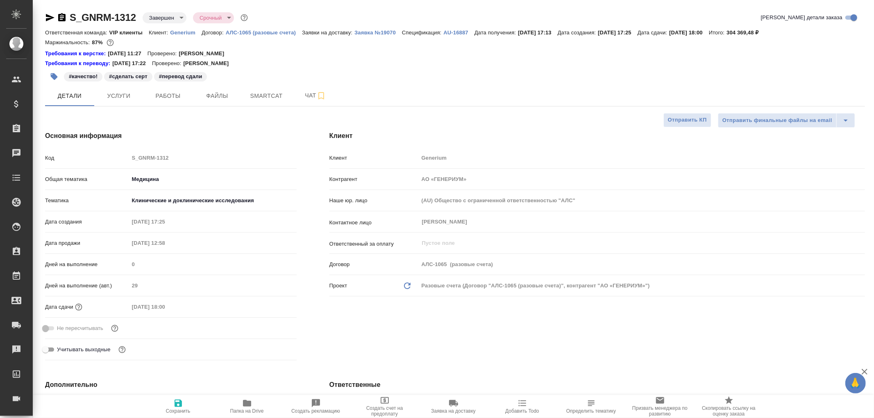
type textarea "x"
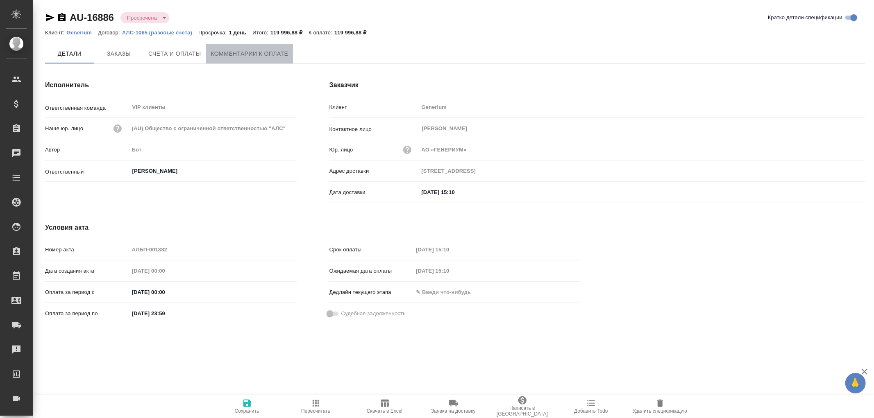
click at [223, 54] on span "Комментарии к оплате" at bounding box center [249, 54] width 77 height 10
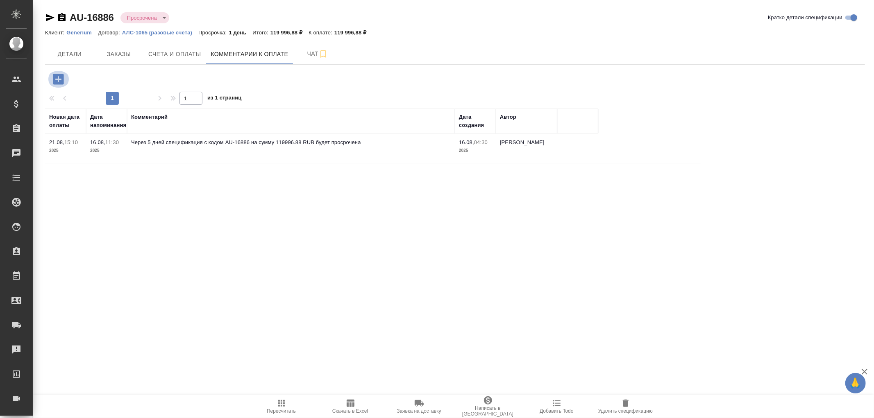
click at [61, 79] on icon "button" at bounding box center [58, 79] width 14 height 14
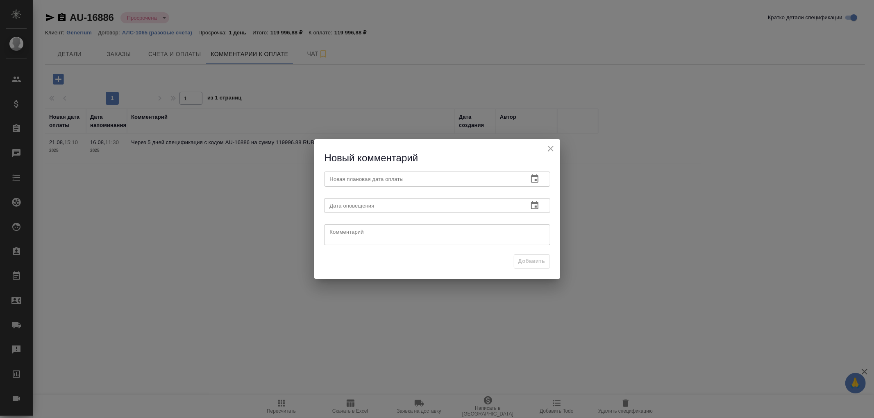
click at [334, 233] on textarea at bounding box center [437, 235] width 215 height 12
paste textarea "S_GNRM-1312"
type textarea "S_GNRM-1312"
drag, startPoint x: 374, startPoint y: 234, endPoint x: 301, endPoint y: 231, distance: 72.1
click at [301, 231] on div "Новый комментарий Новая плановая дата оплаты Новая плановая дата оплаты Дата оп…" at bounding box center [437, 209] width 874 height 418
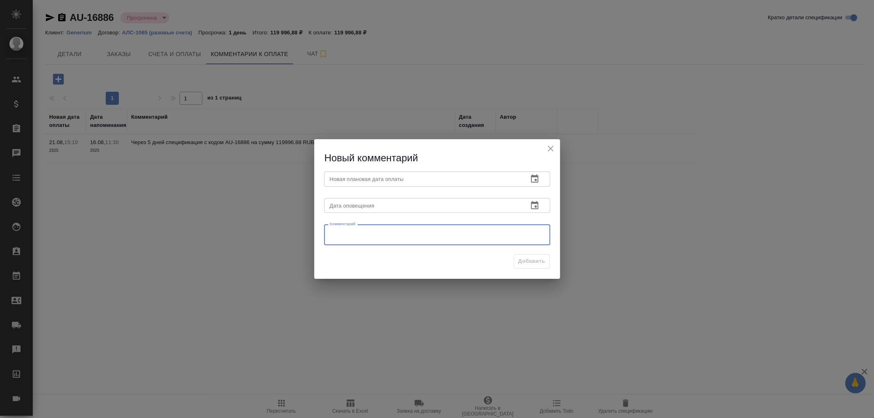
click at [337, 234] on textarea at bounding box center [437, 235] width 215 height 12
paste textarea "ОС от кл Оплата пройдет [DATE]"
type textarea "ОС от кл Оплата пройдет [DATE]"
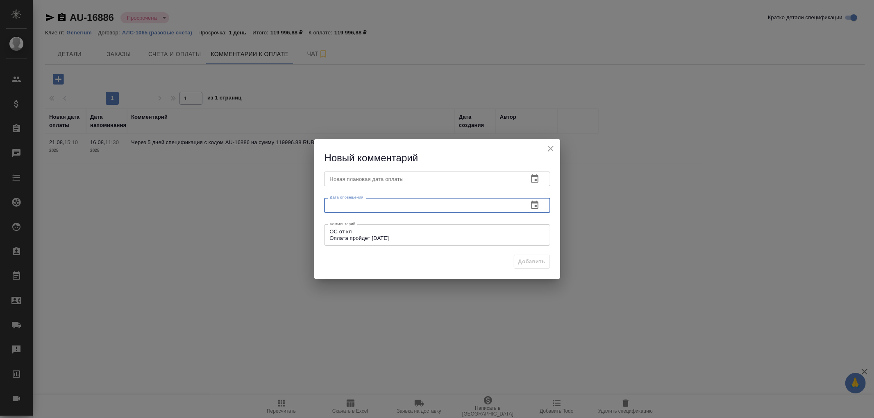
click at [366, 205] on input "text" at bounding box center [422, 205] width 197 height 15
click at [534, 206] on icon "button" at bounding box center [535, 205] width 10 height 10
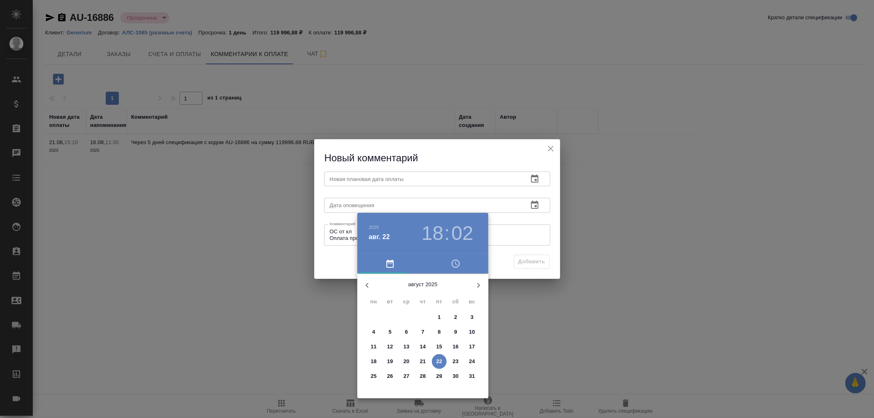
click at [406, 375] on p "27" at bounding box center [406, 376] width 6 height 8
type input "27.08.2025 18:02"
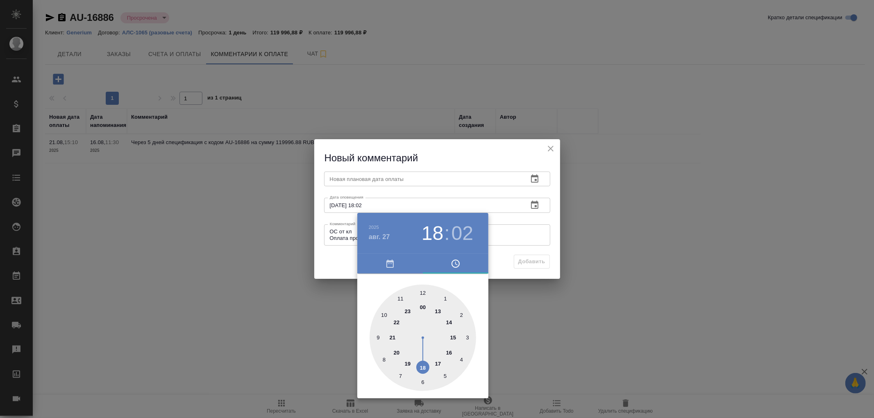
click at [382, 179] on div at bounding box center [437, 209] width 874 height 418
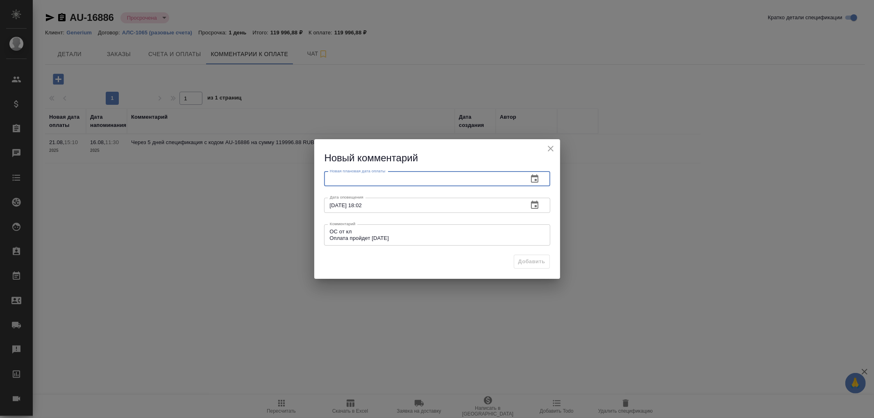
click at [351, 179] on input "text" at bounding box center [422, 179] width 197 height 15
click at [533, 178] on icon "button" at bounding box center [535, 179] width 10 height 10
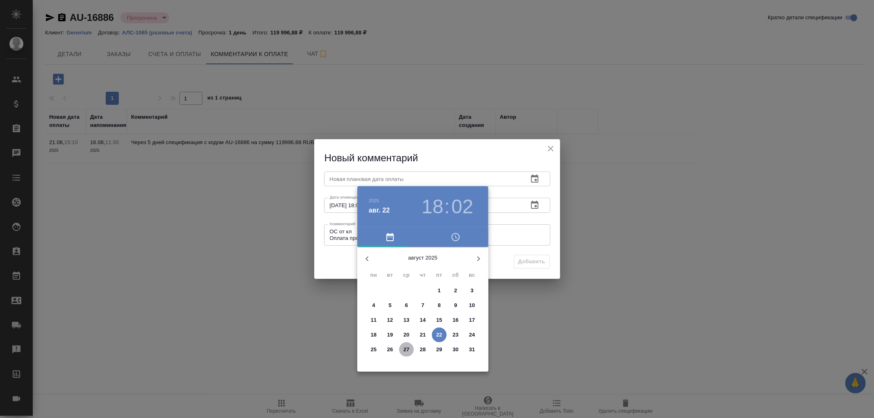
click at [407, 349] on p "27" at bounding box center [406, 350] width 6 height 8
type input "27.08.2025 18:02"
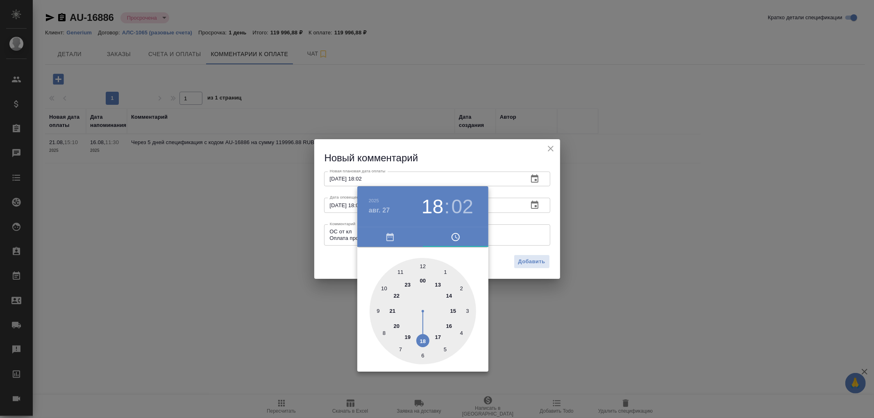
click at [530, 262] on div at bounding box center [437, 209] width 874 height 418
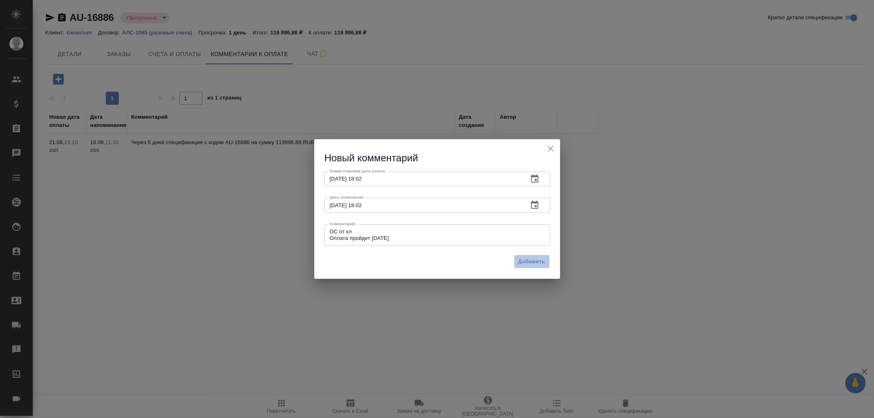
click at [534, 262] on span "Добавить" at bounding box center [531, 261] width 27 height 9
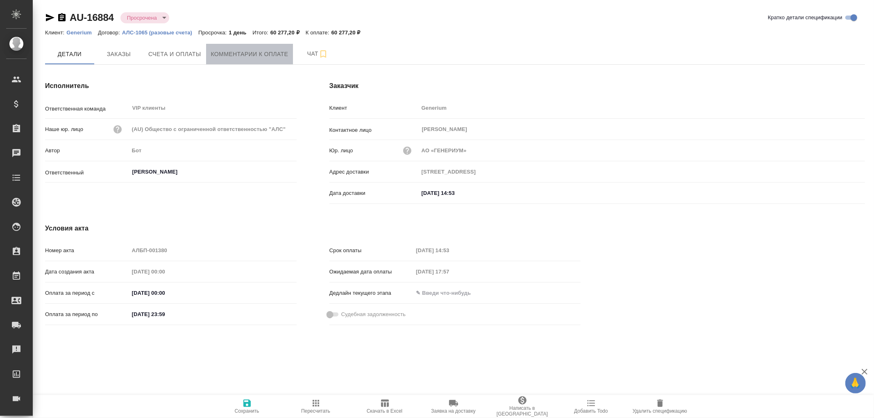
click at [231, 52] on span "Комментарии к оплате" at bounding box center [249, 54] width 77 height 10
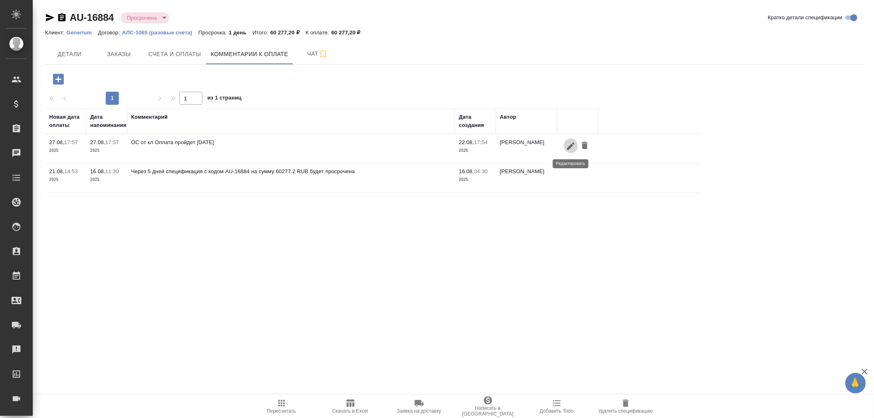
click at [570, 147] on icon "button" at bounding box center [570, 145] width 7 height 7
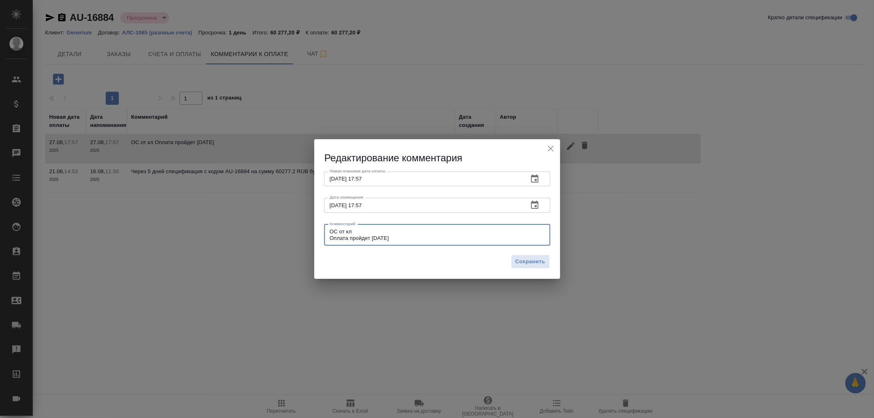
drag, startPoint x: 394, startPoint y: 238, endPoint x: 328, endPoint y: 231, distance: 66.3
click at [328, 231] on div "ОС от кл Оплата пройдет [DATE] x Комментарий" at bounding box center [437, 234] width 226 height 21
click at [553, 149] on icon "close" at bounding box center [551, 149] width 10 height 10
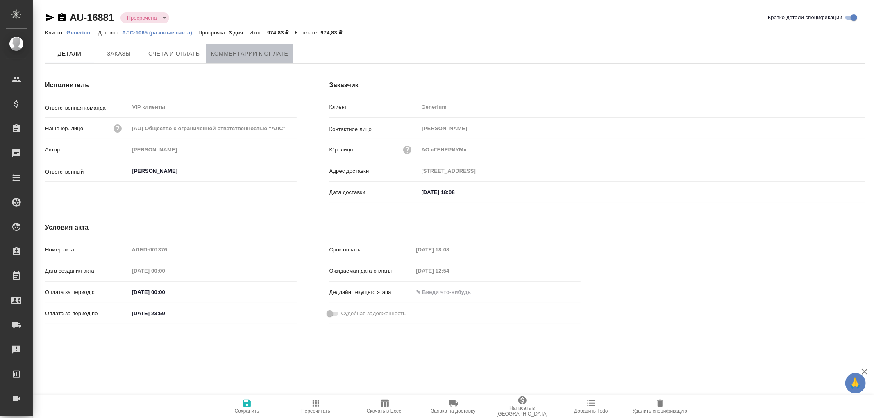
click at [231, 51] on span "Комментарии к оплате" at bounding box center [249, 54] width 77 height 10
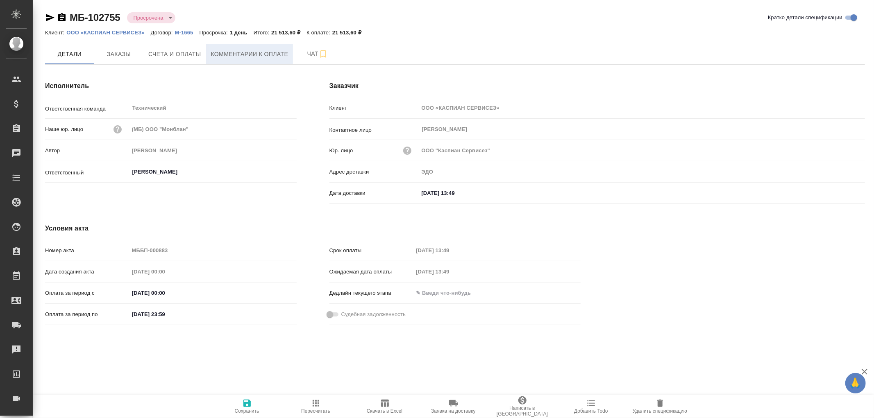
click at [259, 54] on span "Комментарии к оплате" at bounding box center [249, 54] width 77 height 10
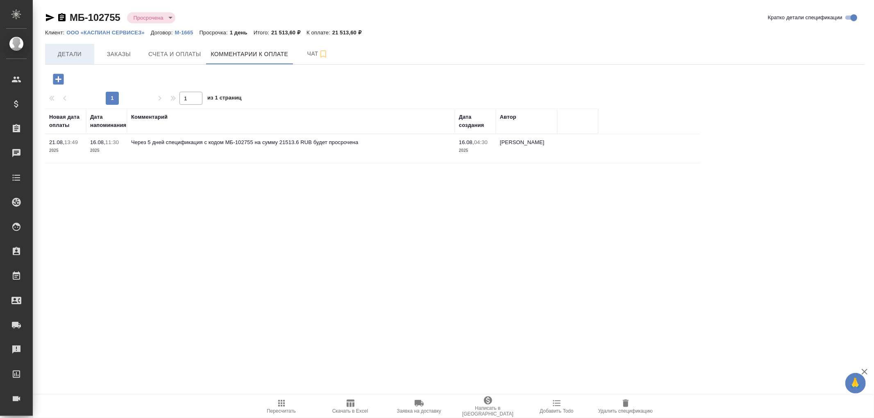
click at [65, 50] on span "Детали" at bounding box center [69, 54] width 39 height 10
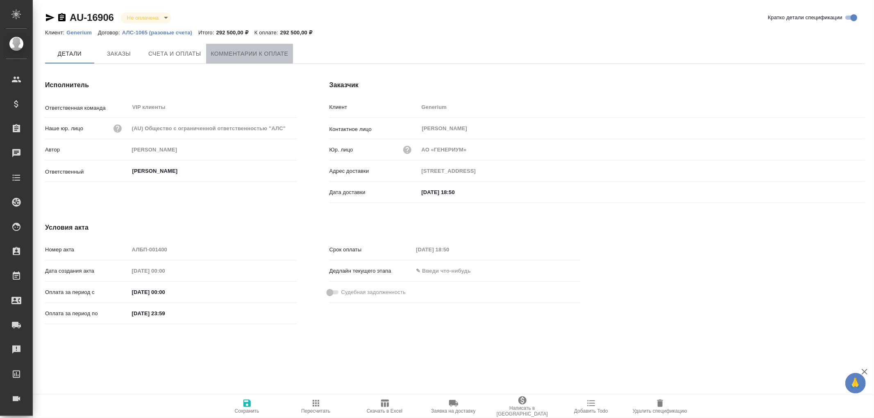
click at [238, 52] on span "Комментарии к оплате" at bounding box center [249, 54] width 77 height 10
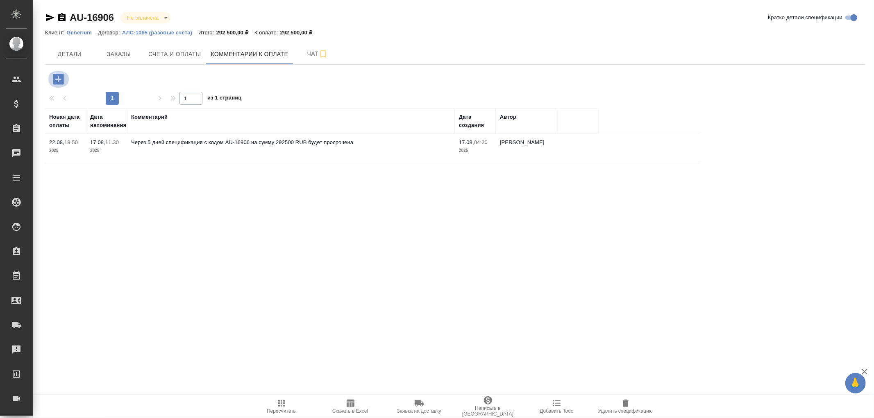
click at [55, 76] on icon "button" at bounding box center [58, 79] width 11 height 11
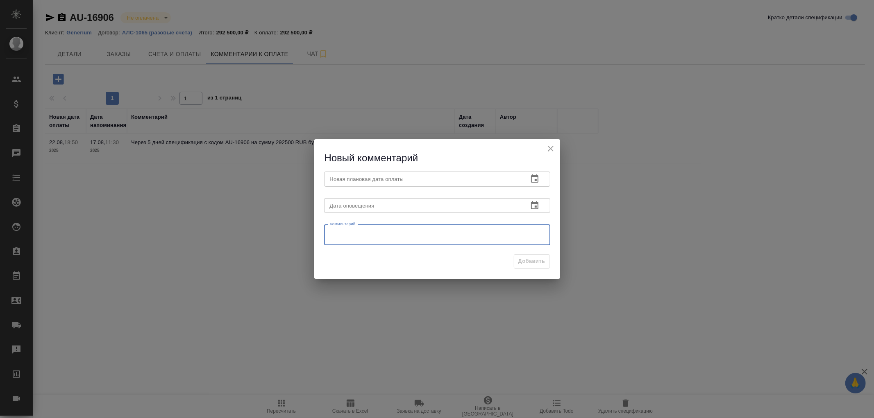
click at [341, 236] on textarea at bounding box center [437, 235] width 215 height 12
paste textarea "AU-16906"
type textarea "AU-16906"
drag, startPoint x: 360, startPoint y: 230, endPoint x: 304, endPoint y: 224, distance: 57.2
click at [304, 224] on div "Новый комментарий Новая плановая дата оплаты Новая плановая дата оплаты Дата оп…" at bounding box center [437, 209] width 874 height 418
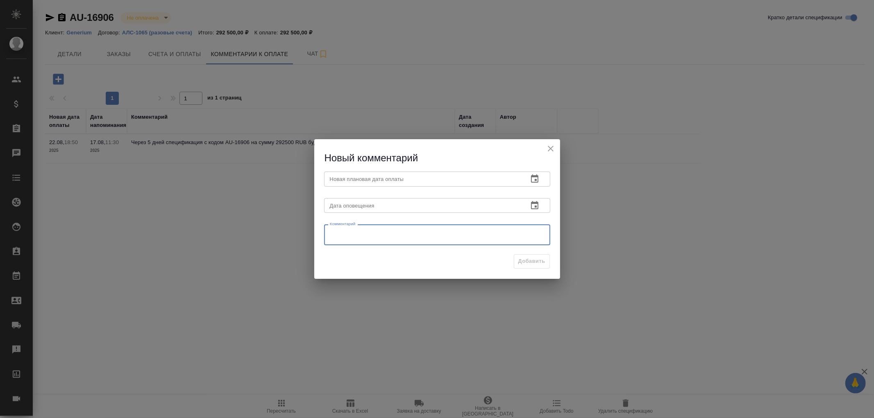
click at [386, 231] on textarea at bounding box center [437, 235] width 215 height 12
paste textarea "ОС от кл Оплата пройдет 26.08.25"
type textarea "ОС от кл Оплата пройдет 26.08.25"
click at [538, 201] on icon "button" at bounding box center [535, 205] width 10 height 10
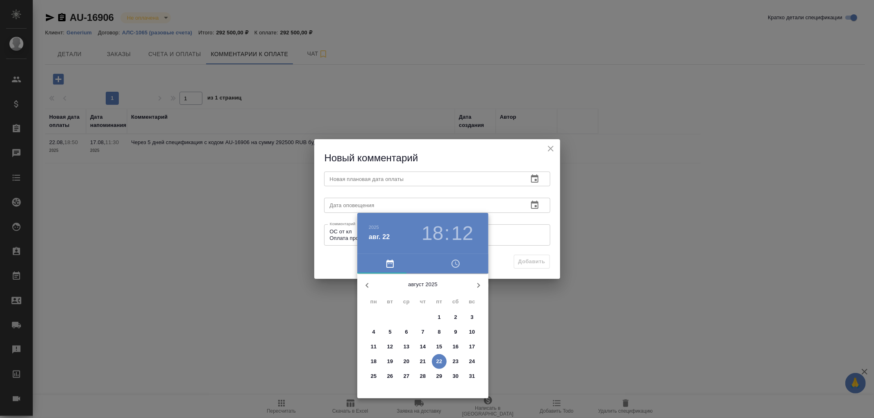
click at [410, 377] on span "27" at bounding box center [406, 376] width 15 height 8
type input "27.08.2025 18:12"
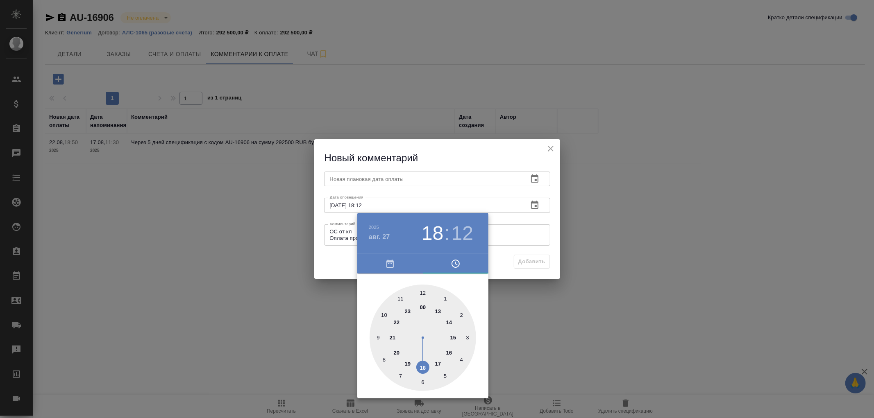
click at [354, 180] on div at bounding box center [437, 209] width 874 height 418
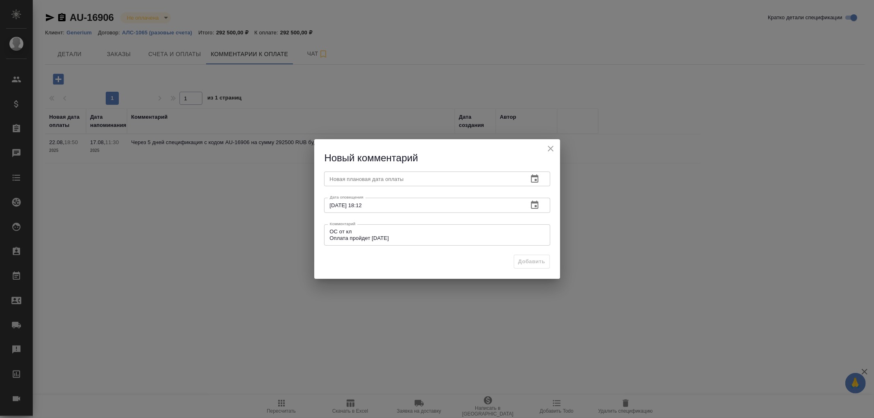
click at [359, 177] on input "text" at bounding box center [422, 179] width 197 height 15
click at [535, 181] on icon "button" at bounding box center [534, 178] width 7 height 8
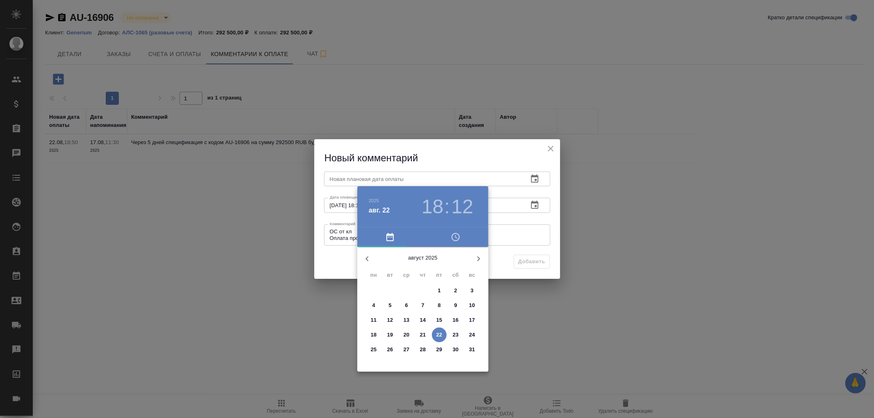
click at [408, 350] on p "27" at bounding box center [406, 350] width 6 height 8
type input "27.08.2025 18:12"
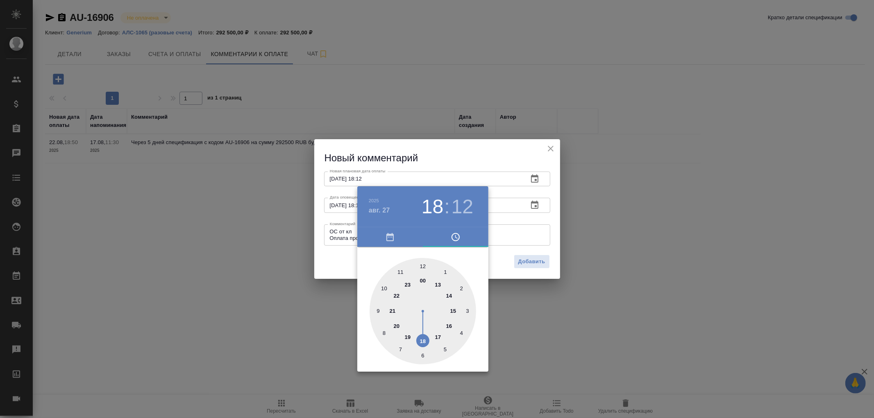
click at [536, 265] on div at bounding box center [437, 209] width 874 height 418
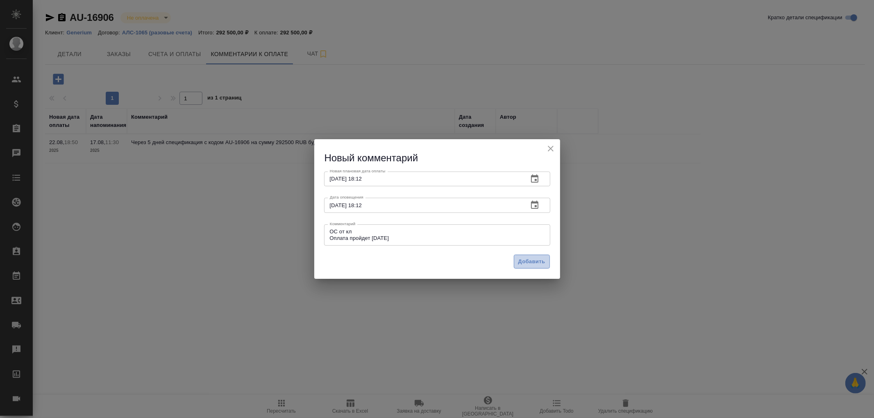
click at [530, 260] on span "Добавить" at bounding box center [531, 261] width 27 height 9
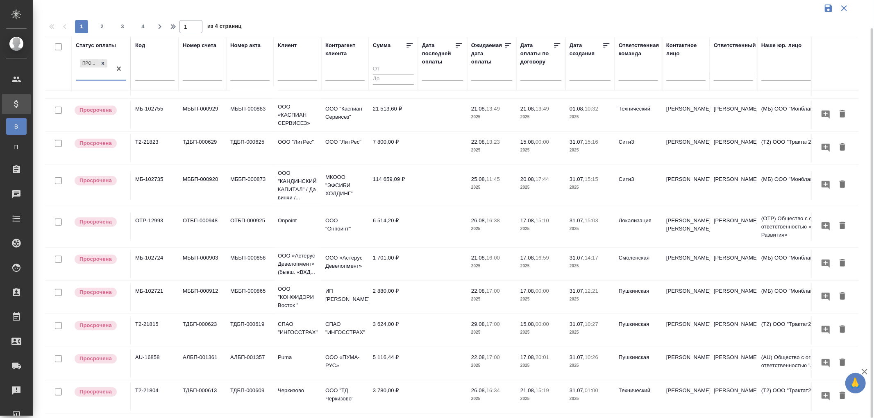
scroll to position [547, 0]
click at [102, 27] on span "2" at bounding box center [101, 27] width 13 height 8
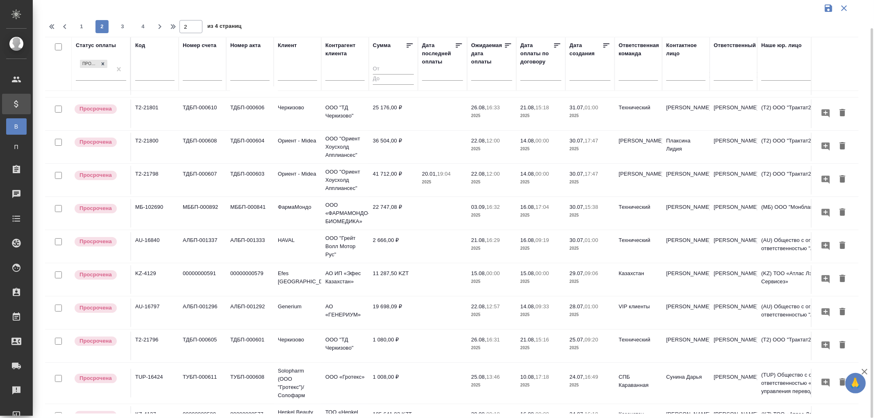
scroll to position [0, 0]
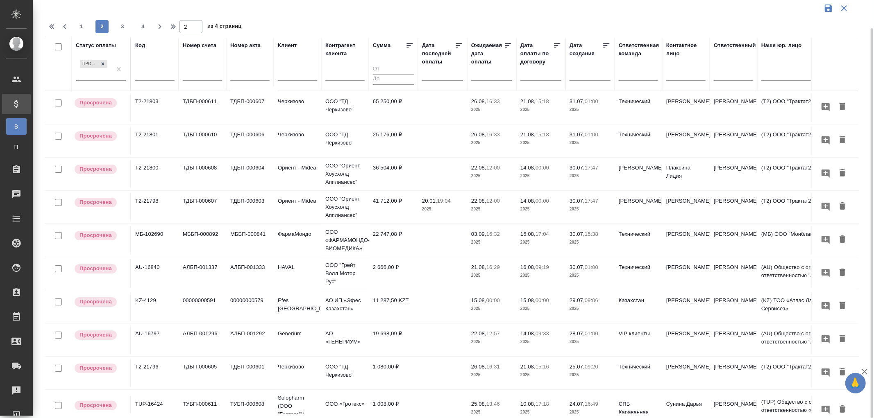
click at [482, 335] on p "22.08," at bounding box center [478, 334] width 15 height 6
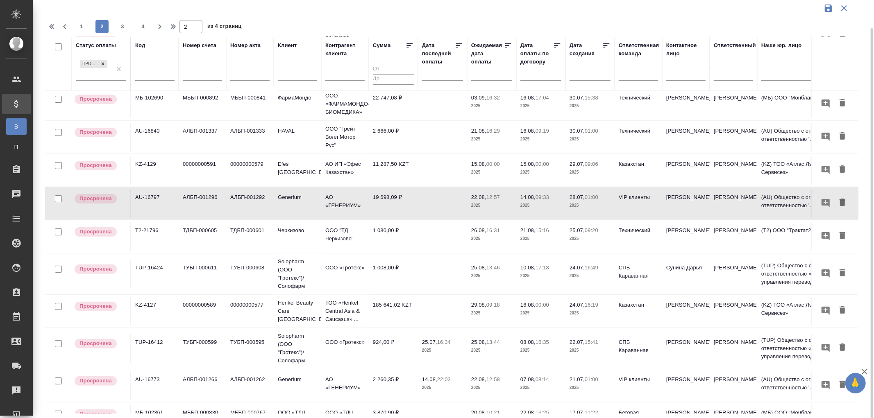
scroll to position [182, 0]
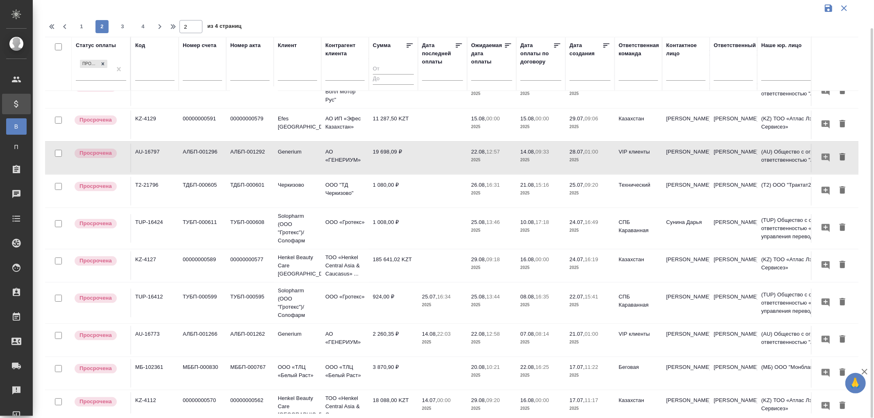
click at [488, 340] on p "2025" at bounding box center [491, 342] width 41 height 8
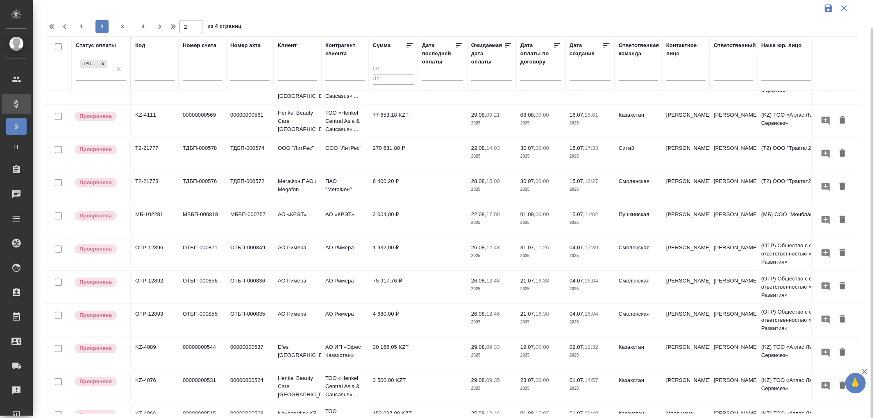
scroll to position [531, 0]
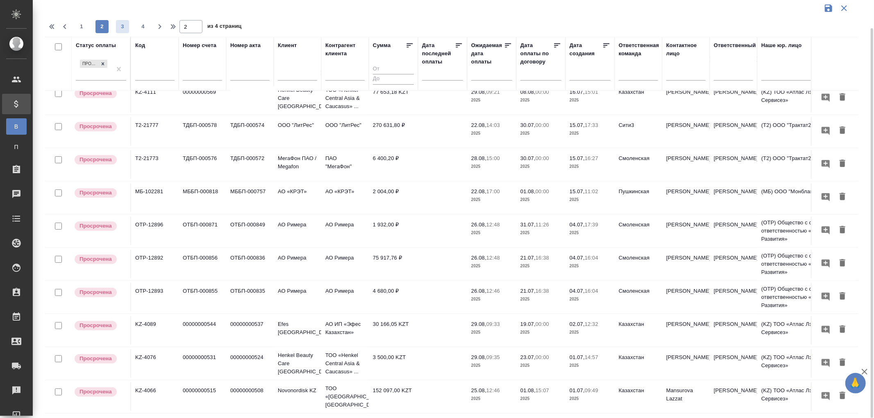
click at [125, 29] on span "3" at bounding box center [122, 27] width 13 height 8
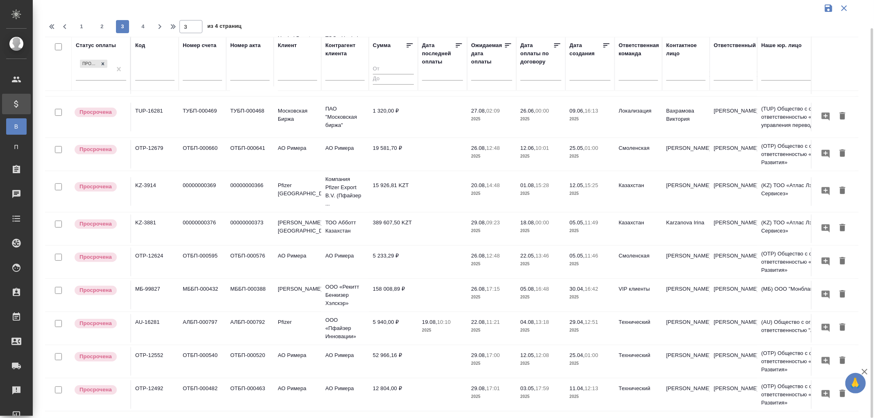
scroll to position [539, 0]
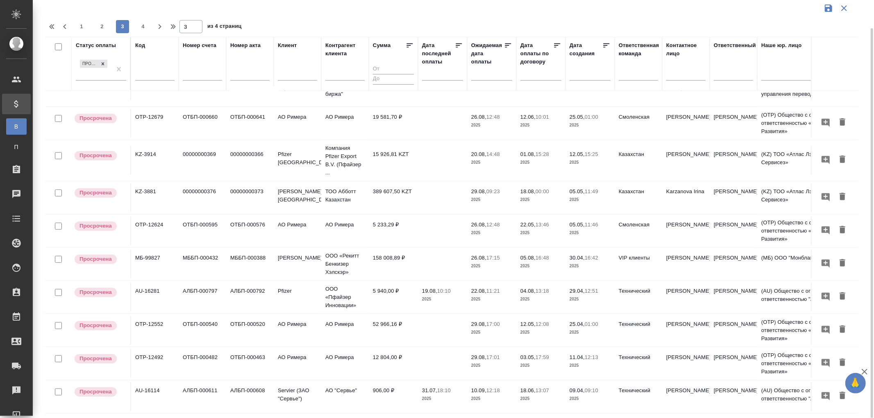
click at [143, 25] on span "4" at bounding box center [142, 27] width 13 height 8
type input "4"
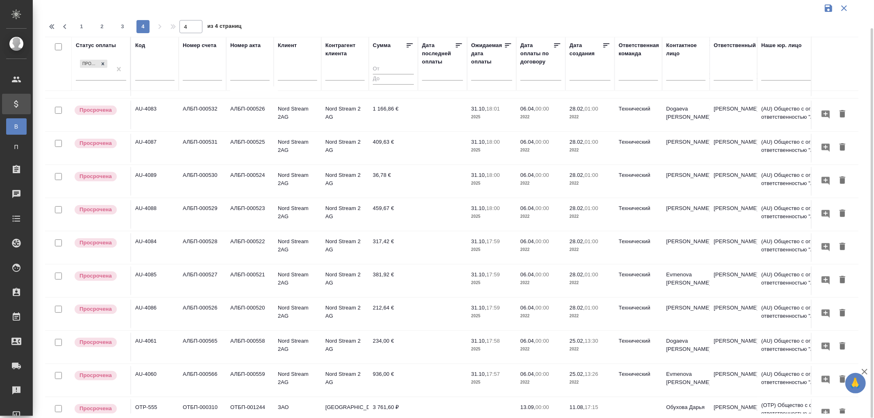
scroll to position [522, 0]
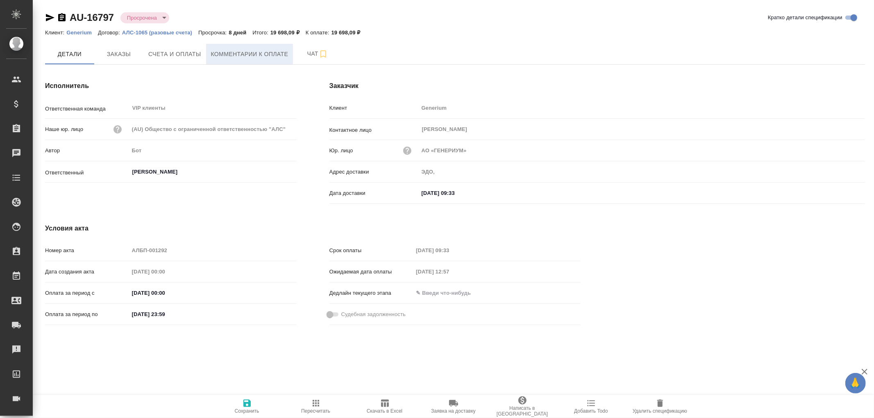
click at [252, 57] on span "Комментарии к оплате" at bounding box center [249, 54] width 77 height 10
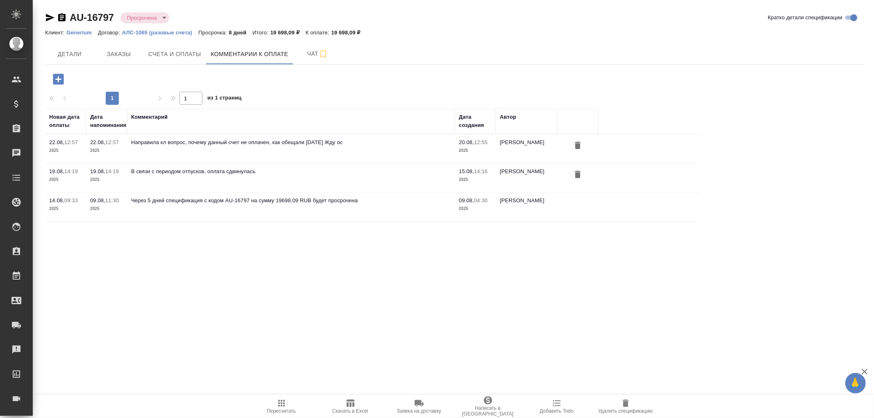
click at [59, 79] on icon "button" at bounding box center [58, 79] width 14 height 14
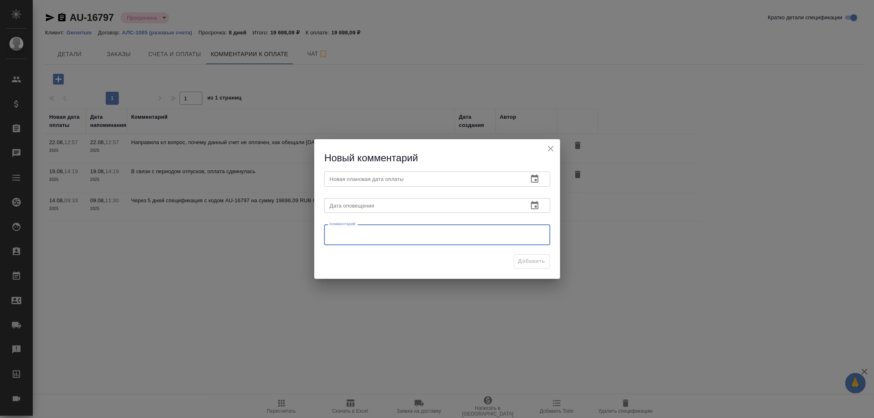
click at [347, 233] on textarea at bounding box center [437, 235] width 215 height 12
paste textarea "ОС от кл Оплата пройдет [DATE]"
type textarea "ОС от кл Оплата пройдет [DATE]"
click at [534, 207] on icon "button" at bounding box center [535, 205] width 10 height 10
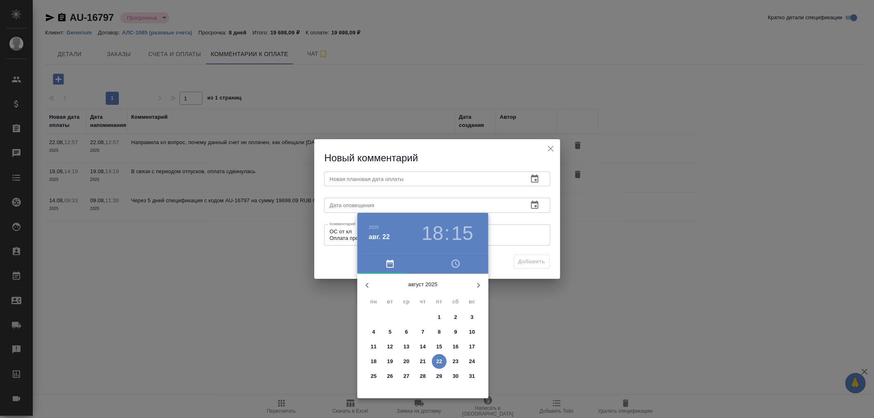
click at [404, 377] on p "27" at bounding box center [406, 376] width 6 height 8
type input "27.08.2025 18:15"
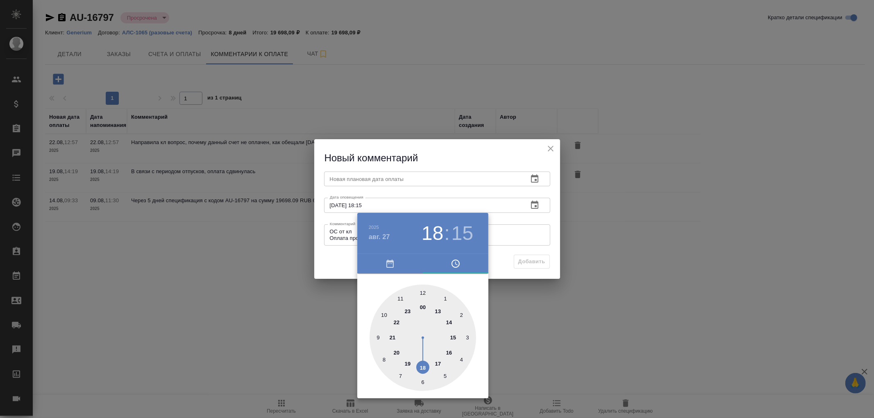
click at [405, 180] on div at bounding box center [437, 209] width 874 height 418
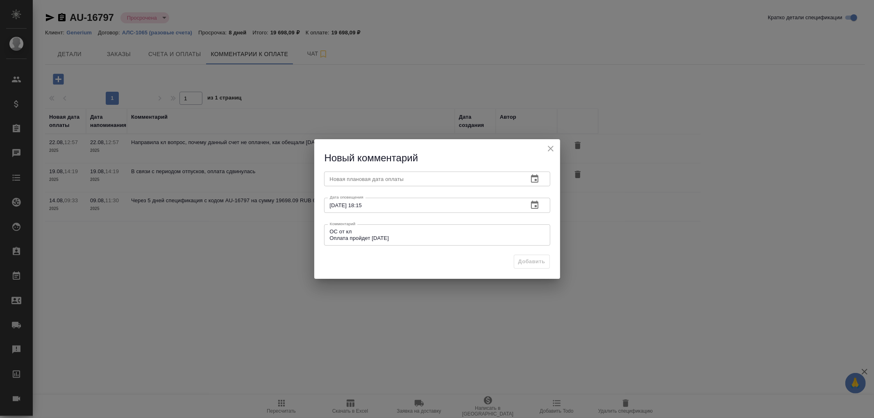
click at [412, 177] on input "text" at bounding box center [422, 179] width 197 height 15
click at [533, 181] on icon "button" at bounding box center [535, 179] width 10 height 10
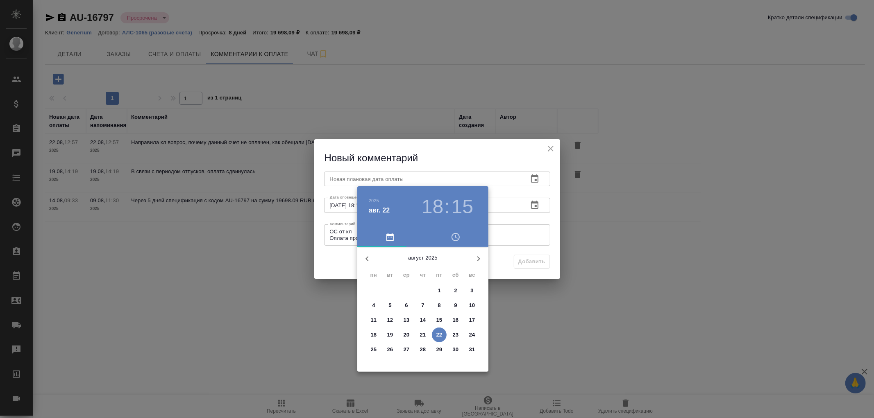
click at [407, 351] on p "27" at bounding box center [406, 350] width 6 height 8
type input "27.08.2025 18:15"
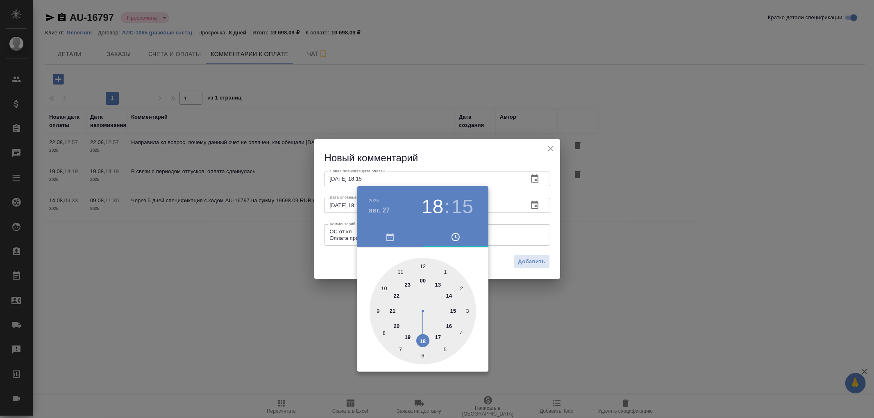
click at [533, 261] on div at bounding box center [437, 209] width 874 height 418
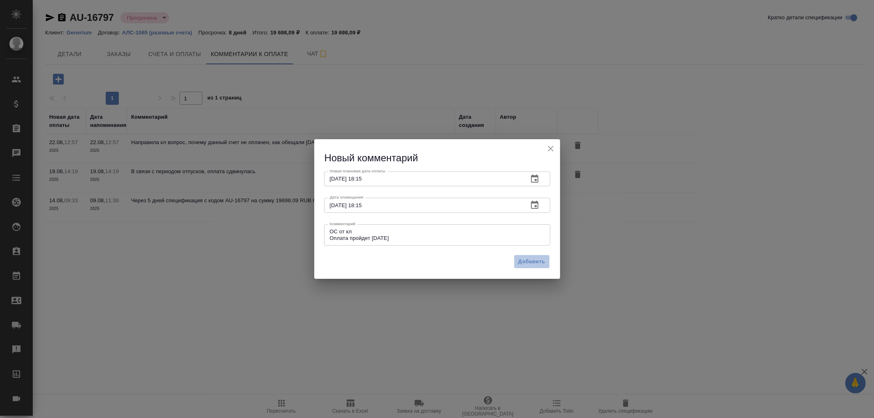
click at [534, 260] on span "Добавить" at bounding box center [531, 261] width 27 height 9
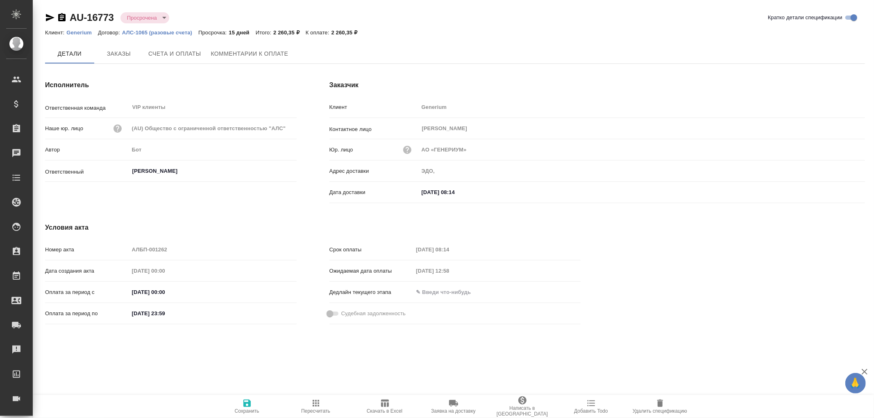
click at [232, 56] on span "Комментарии к оплате" at bounding box center [249, 54] width 77 height 10
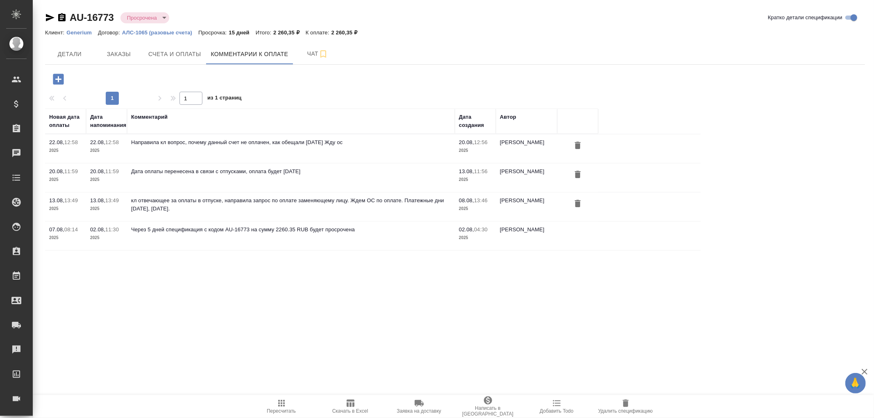
click at [59, 75] on icon "button" at bounding box center [58, 79] width 11 height 11
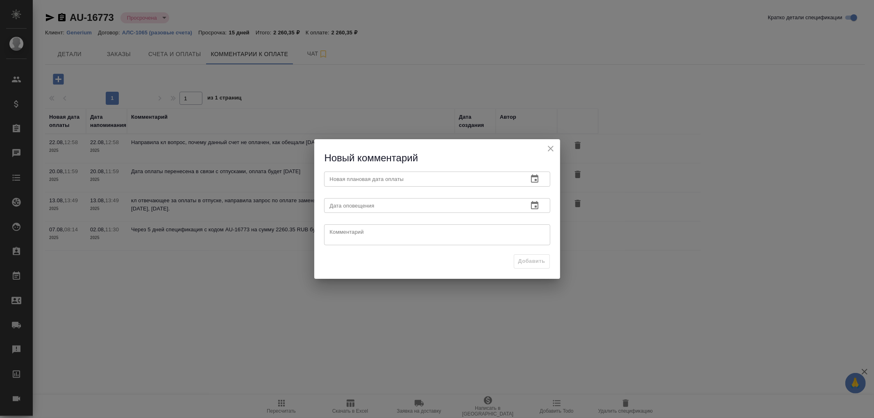
click at [354, 240] on textarea at bounding box center [437, 235] width 215 height 12
paste textarea "ОС от кл Оплата пройдет [DATE]"
type textarea "ОС от кл Оплата пройдет [DATE]"
click at [370, 201] on input "text" at bounding box center [422, 205] width 197 height 15
click at [539, 207] on button "button" at bounding box center [535, 205] width 20 height 20
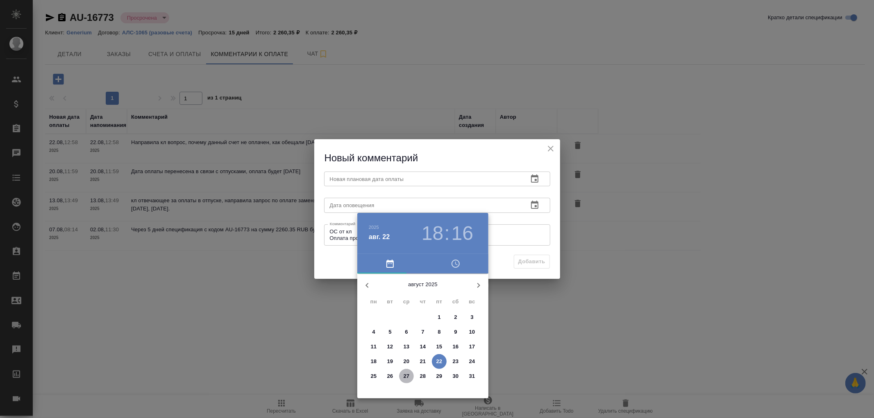
click at [406, 375] on p "27" at bounding box center [406, 376] width 6 height 8
type input "[DATE] 18:16"
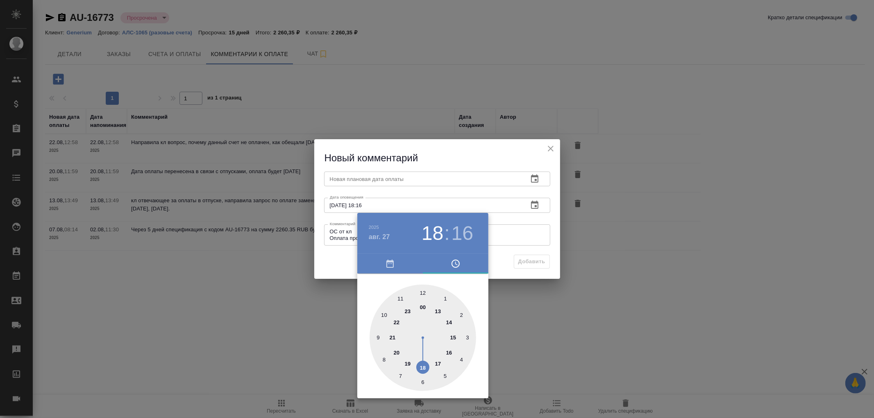
click at [371, 182] on div at bounding box center [437, 209] width 874 height 418
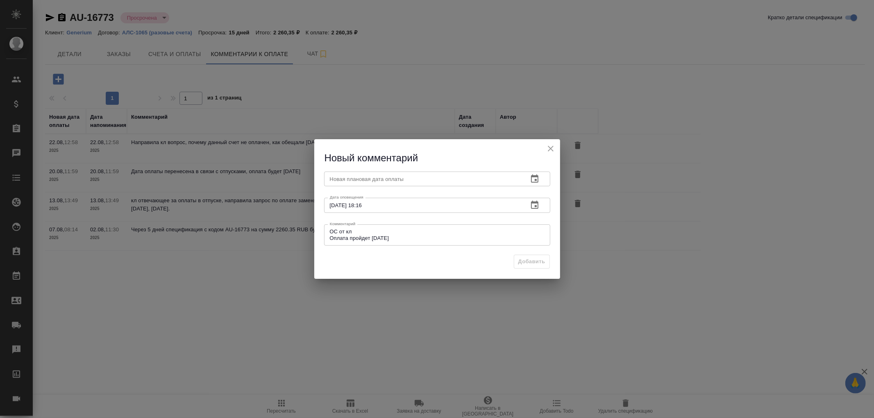
click at [375, 180] on input "text" at bounding box center [422, 179] width 197 height 15
click at [532, 182] on icon "button" at bounding box center [535, 179] width 10 height 10
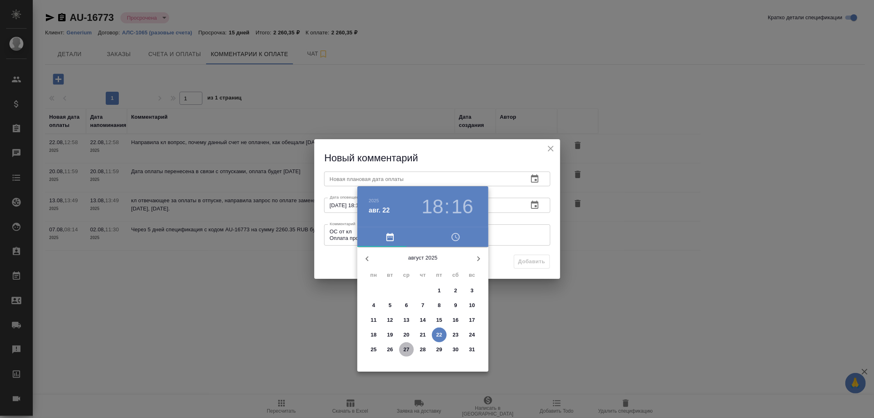
click at [406, 348] on p "27" at bounding box center [406, 350] width 6 height 8
type input "27.08.2025 18:16"
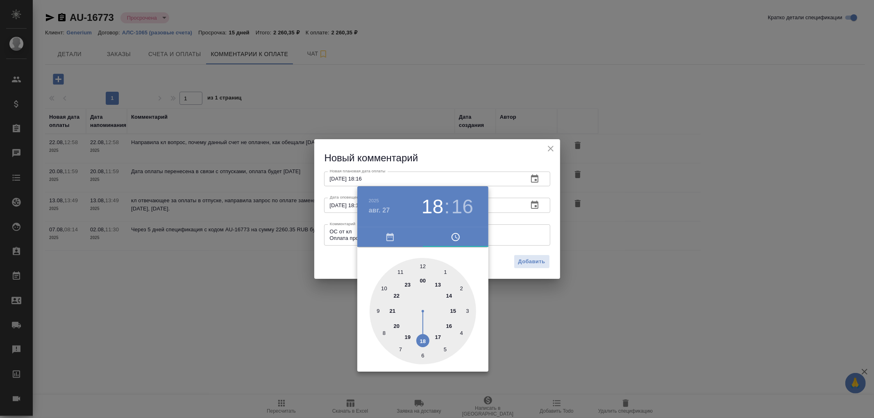
click at [535, 263] on div at bounding box center [437, 209] width 874 height 418
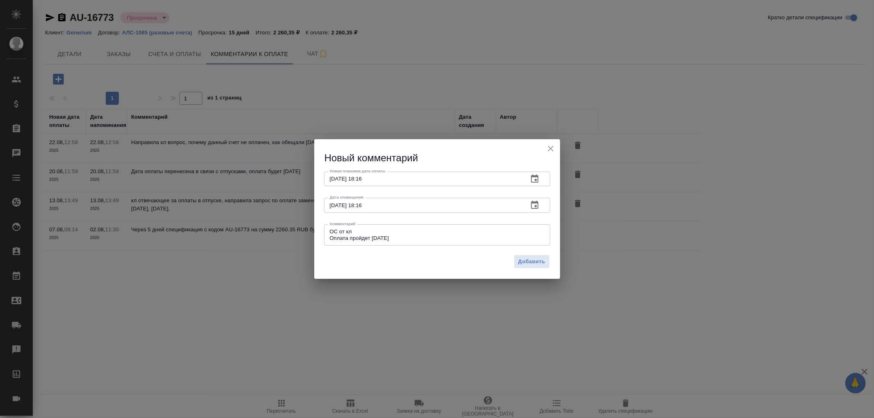
click at [533, 263] on span "Добавить" at bounding box center [531, 261] width 27 height 9
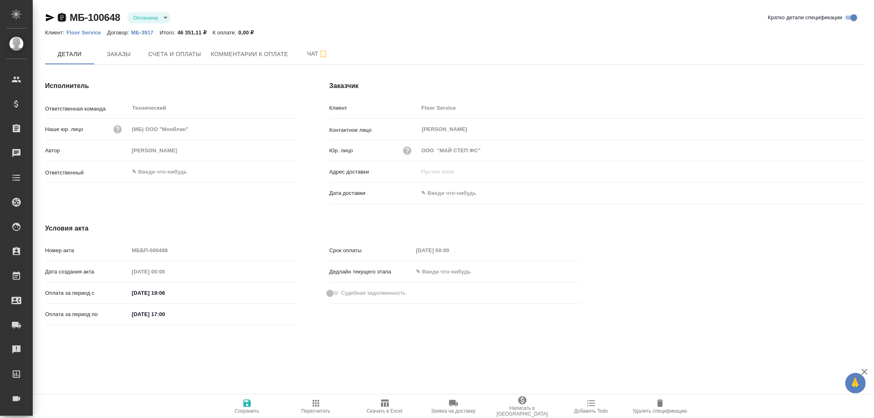
click at [60, 15] on icon "button" at bounding box center [61, 17] width 7 height 8
click at [172, 52] on span "Счета и оплаты" at bounding box center [174, 54] width 53 height 10
